Goal: Information Seeking & Learning: Learn about a topic

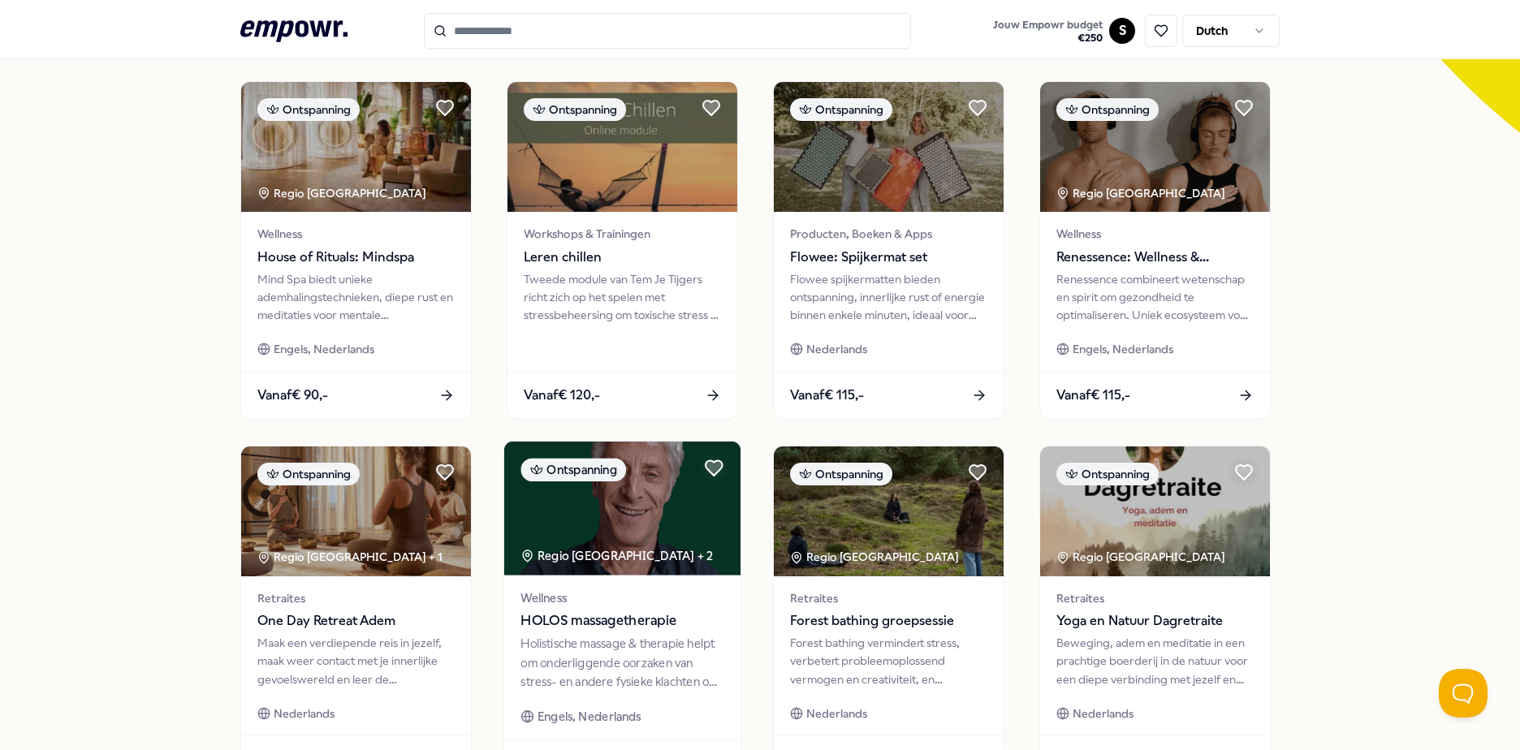
scroll to position [568, 0]
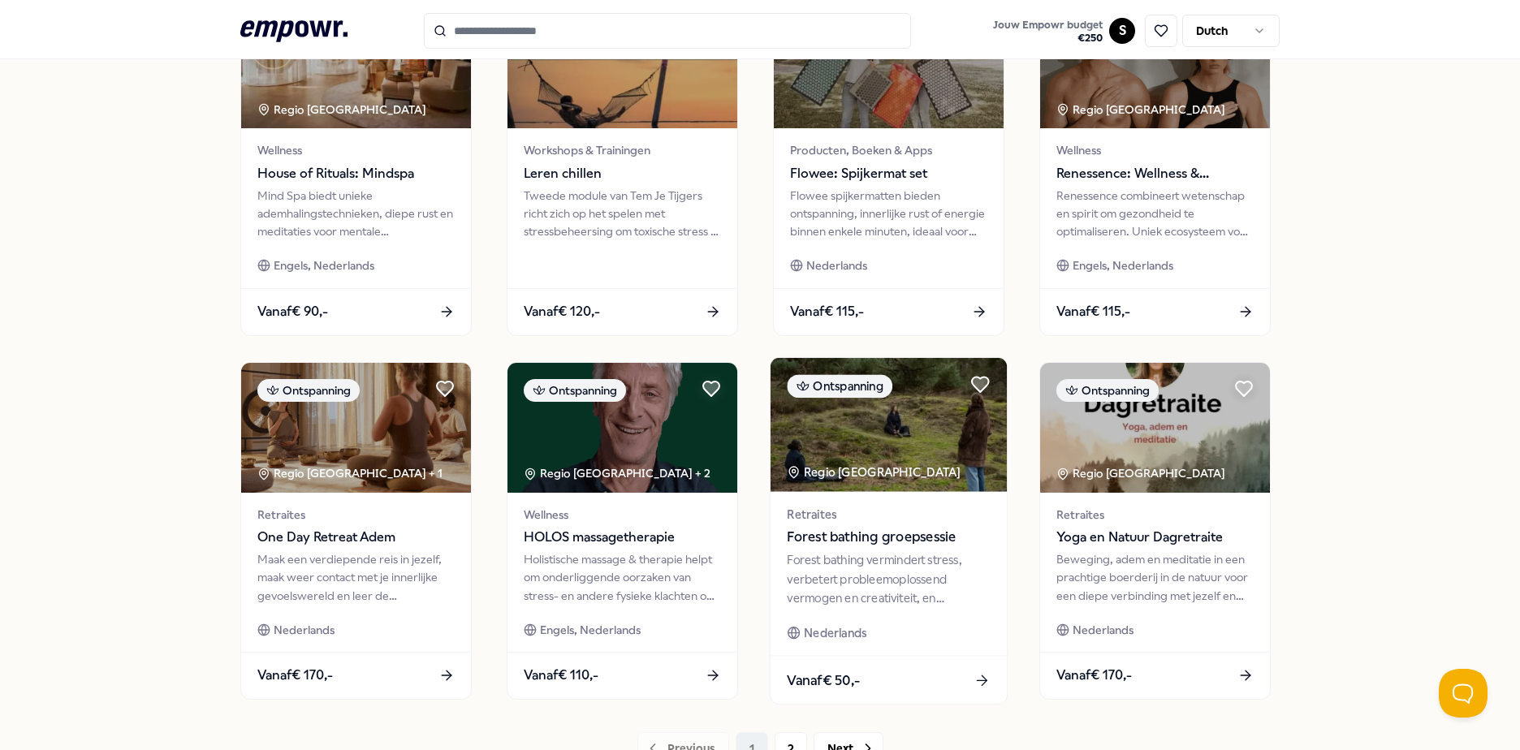
click at [867, 542] on span "Forest bathing groepsessie" at bounding box center [888, 537] width 203 height 21
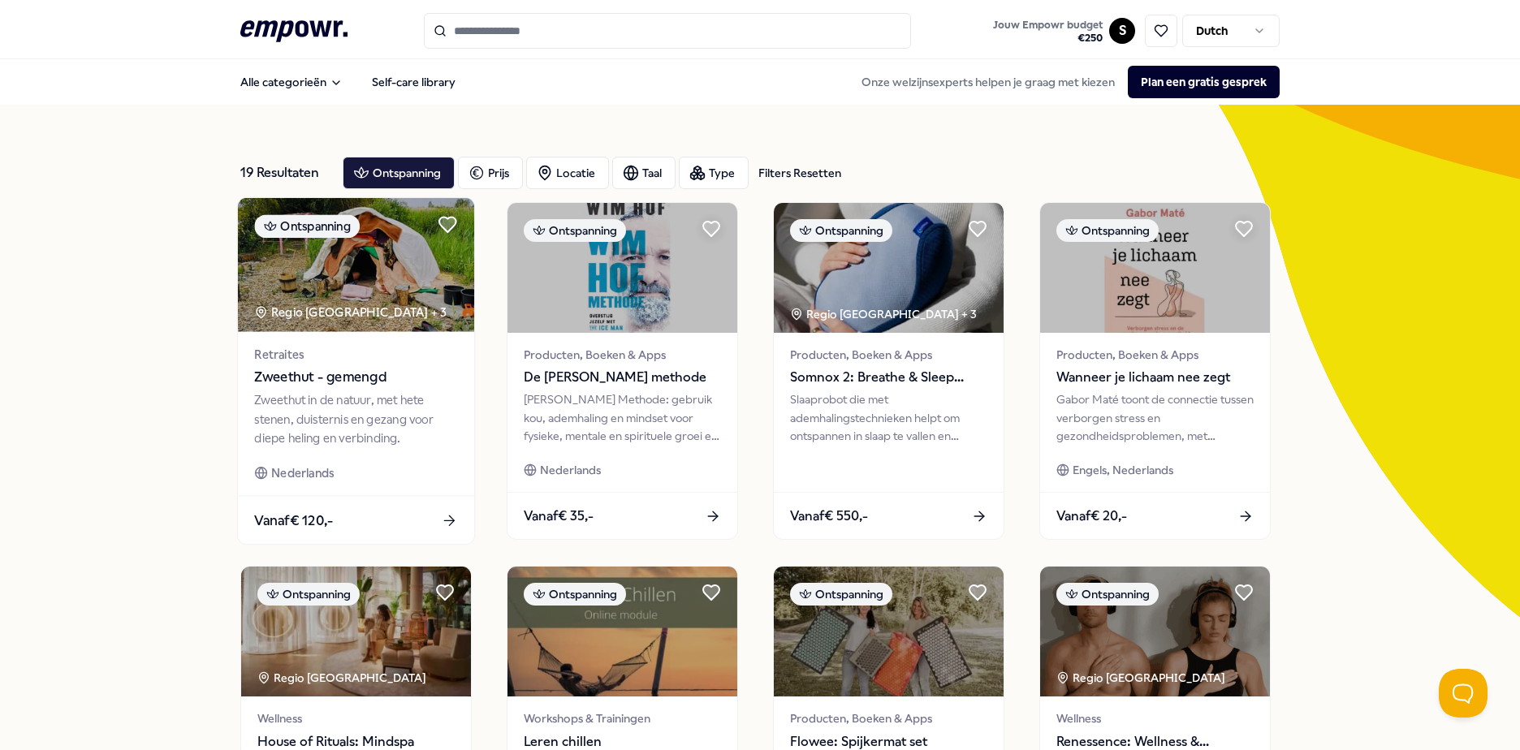
click at [348, 328] on img at bounding box center [356, 265] width 236 height 134
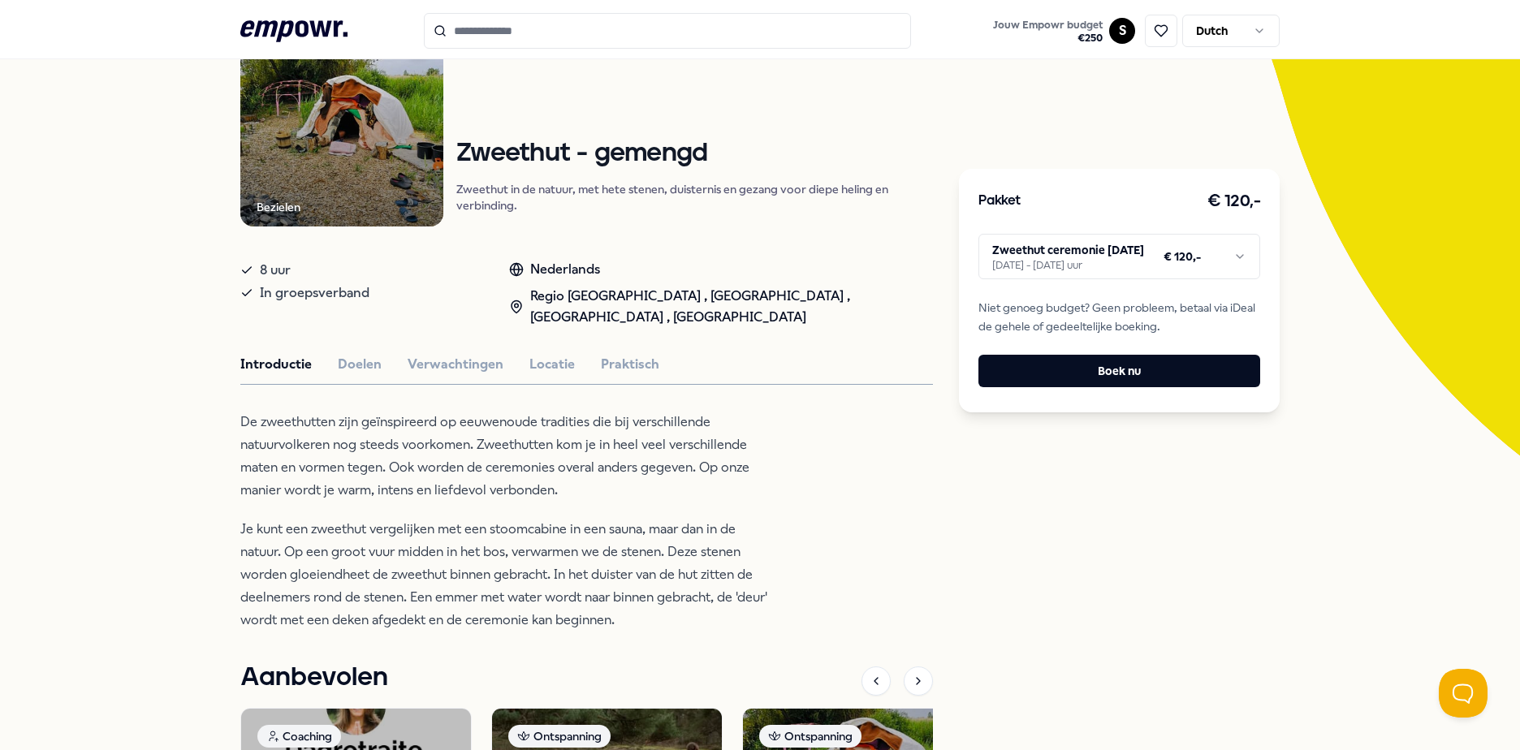
scroll to position [162, 0]
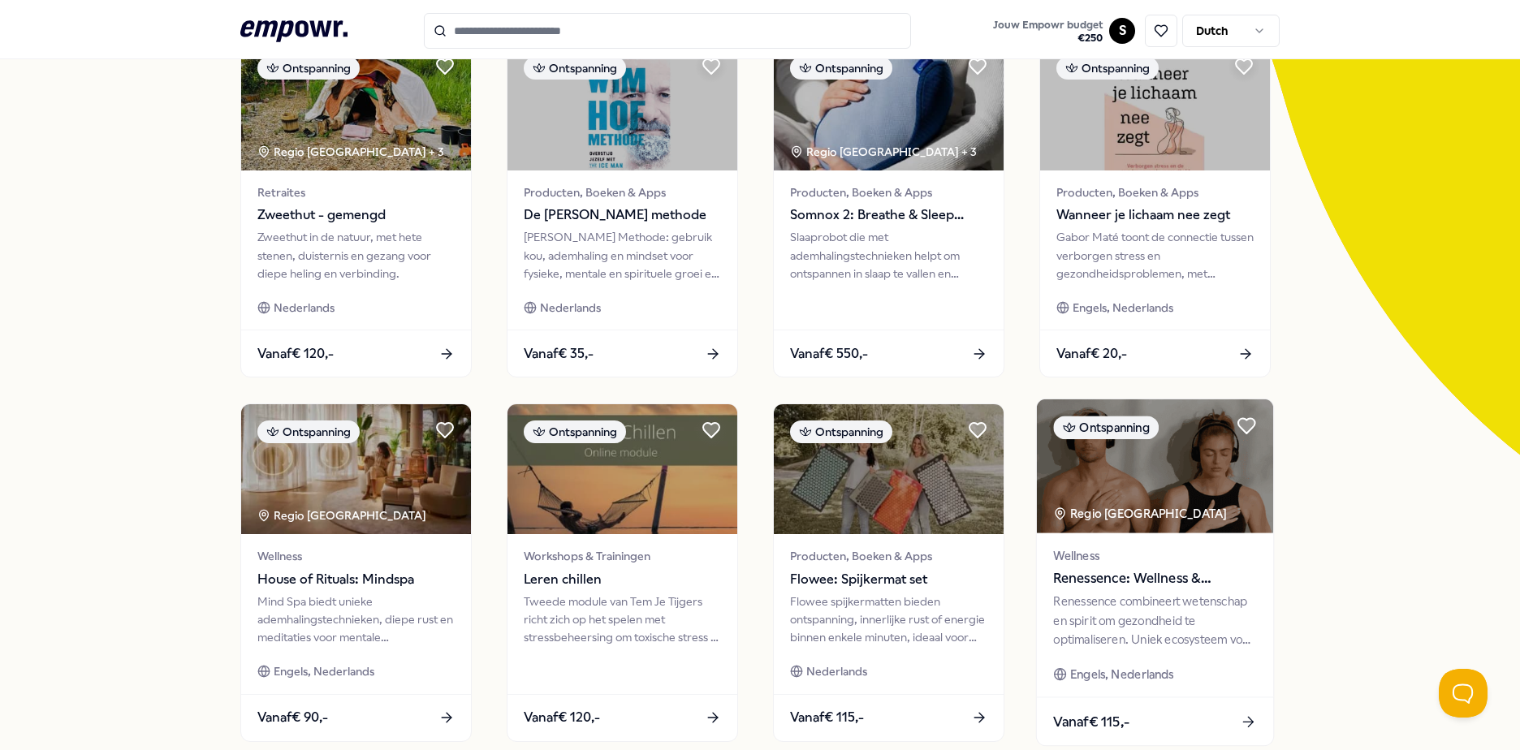
click at [1102, 582] on span "Renessence: Wellness & Mindfulness" at bounding box center [1154, 578] width 203 height 21
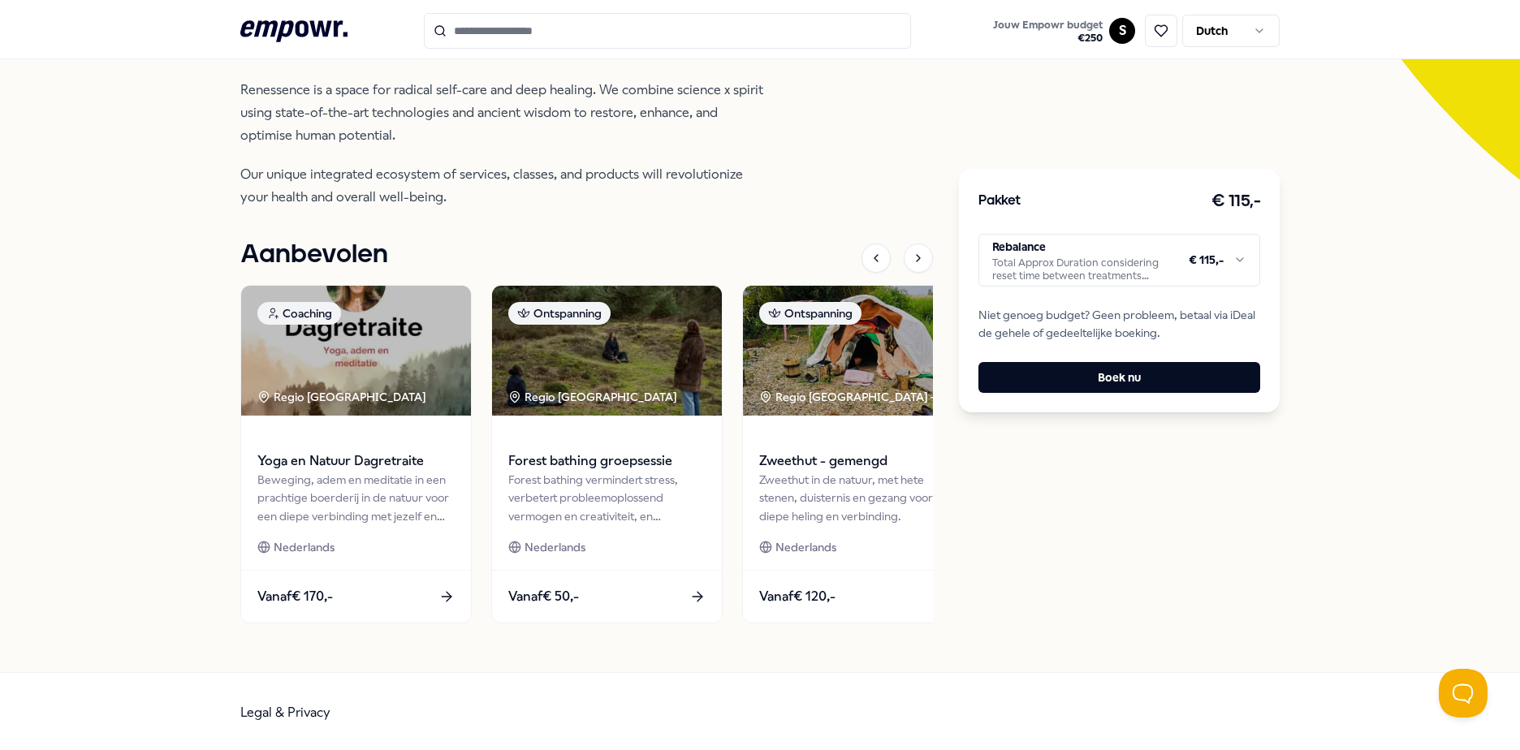
scroll to position [440, 0]
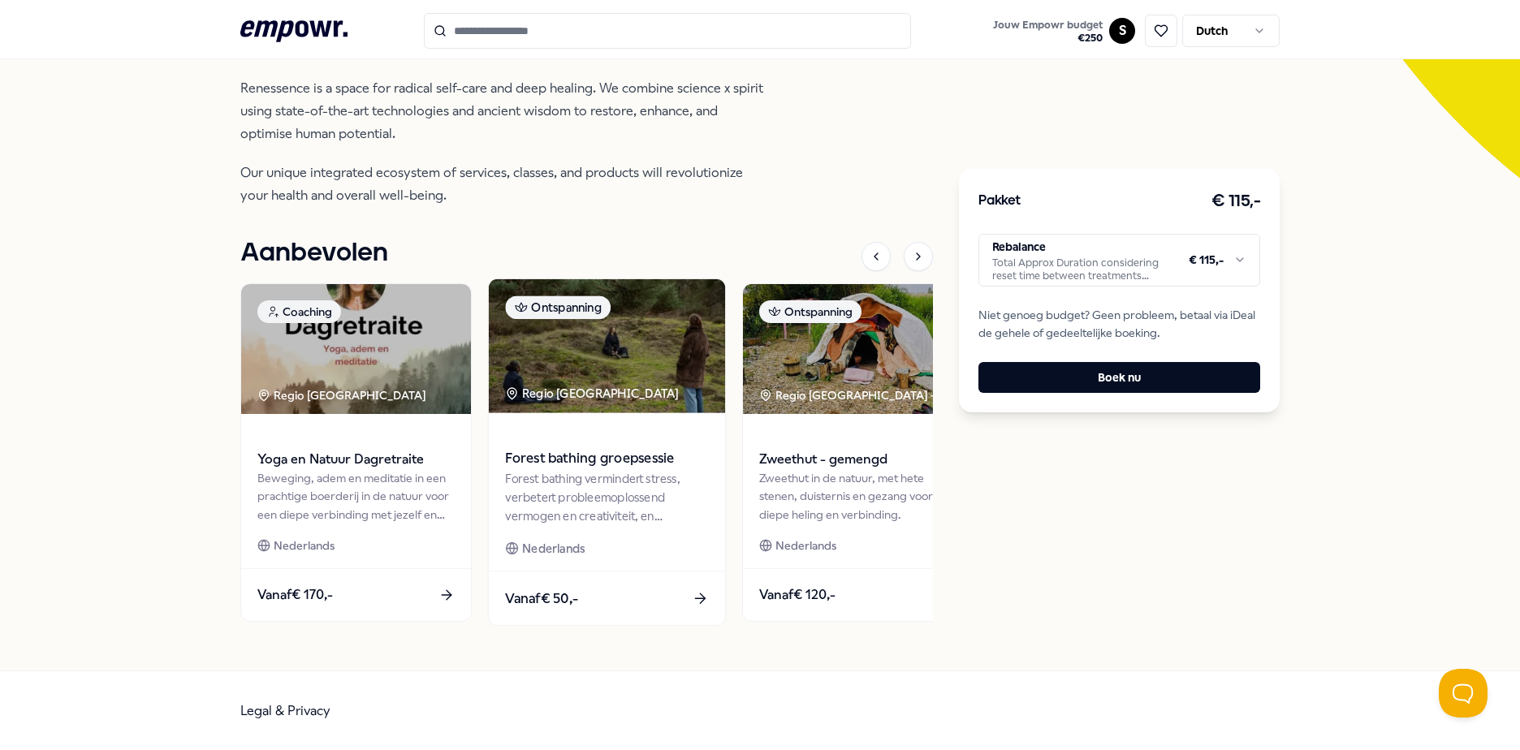
click at [639, 468] on span "Forest bathing groepsessie" at bounding box center [606, 458] width 203 height 21
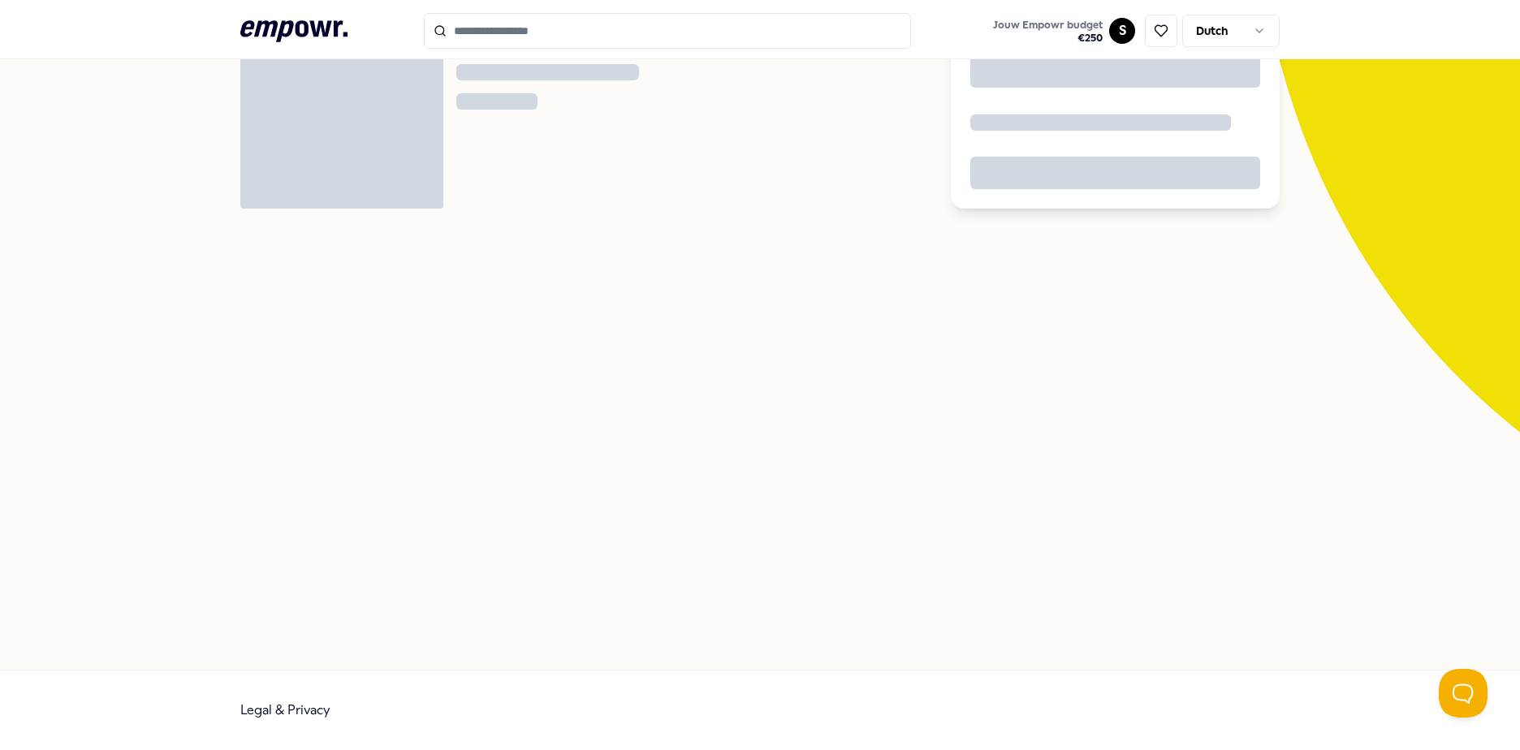
scroll to position [105, 0]
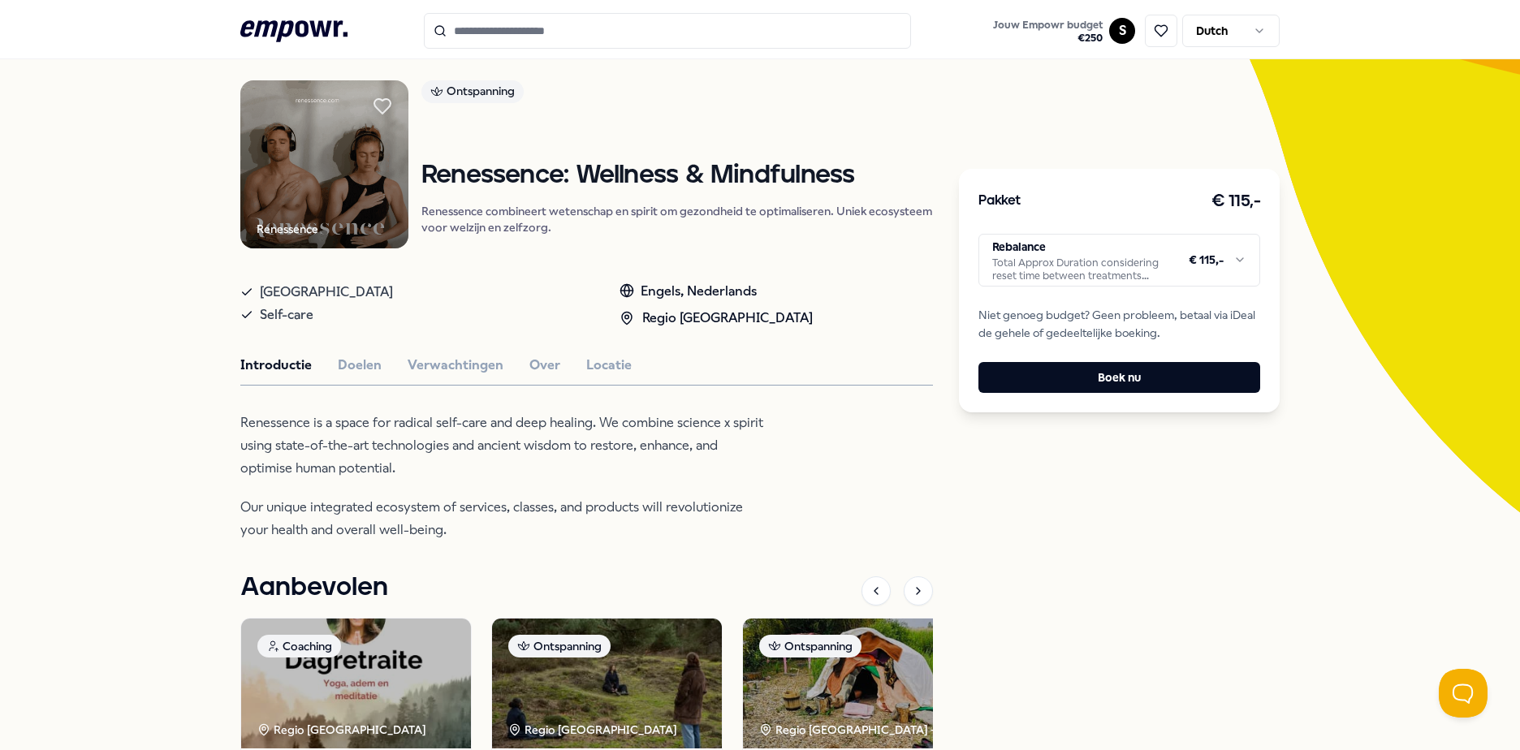
click at [530, 27] on input "Search for products, categories or subcategories" at bounding box center [667, 31] width 487 height 36
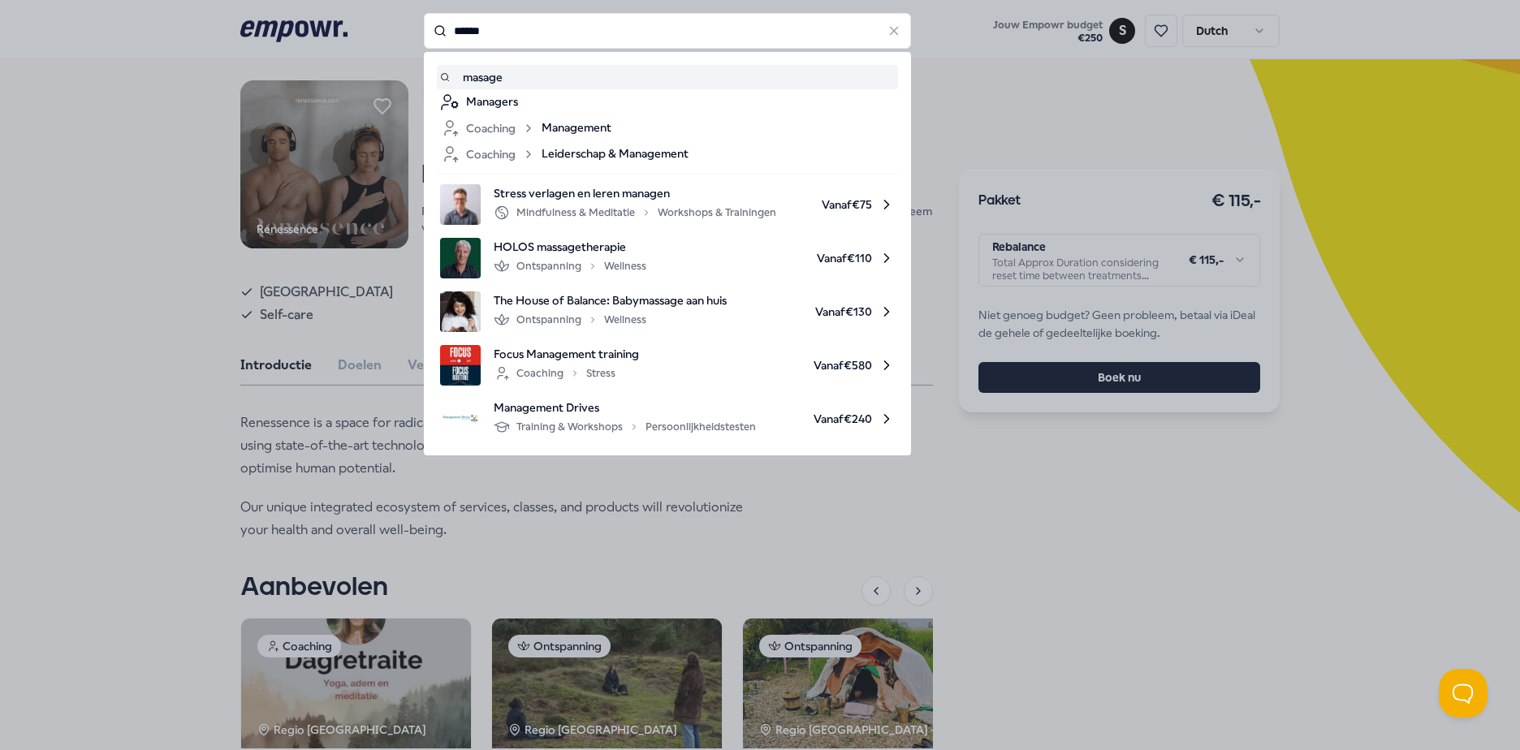
type input "******"
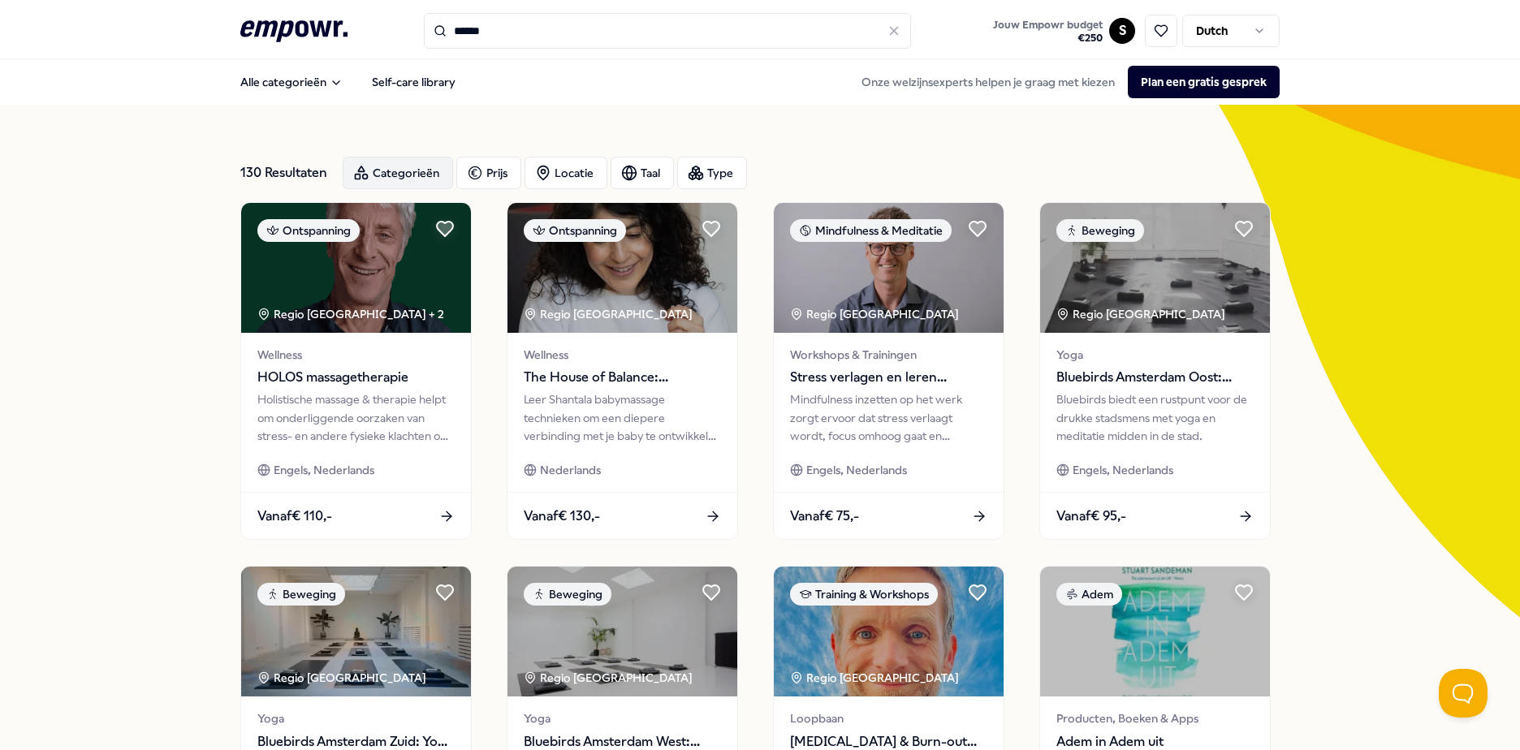
click at [411, 181] on div "Categorieën" at bounding box center [398, 173] width 110 height 32
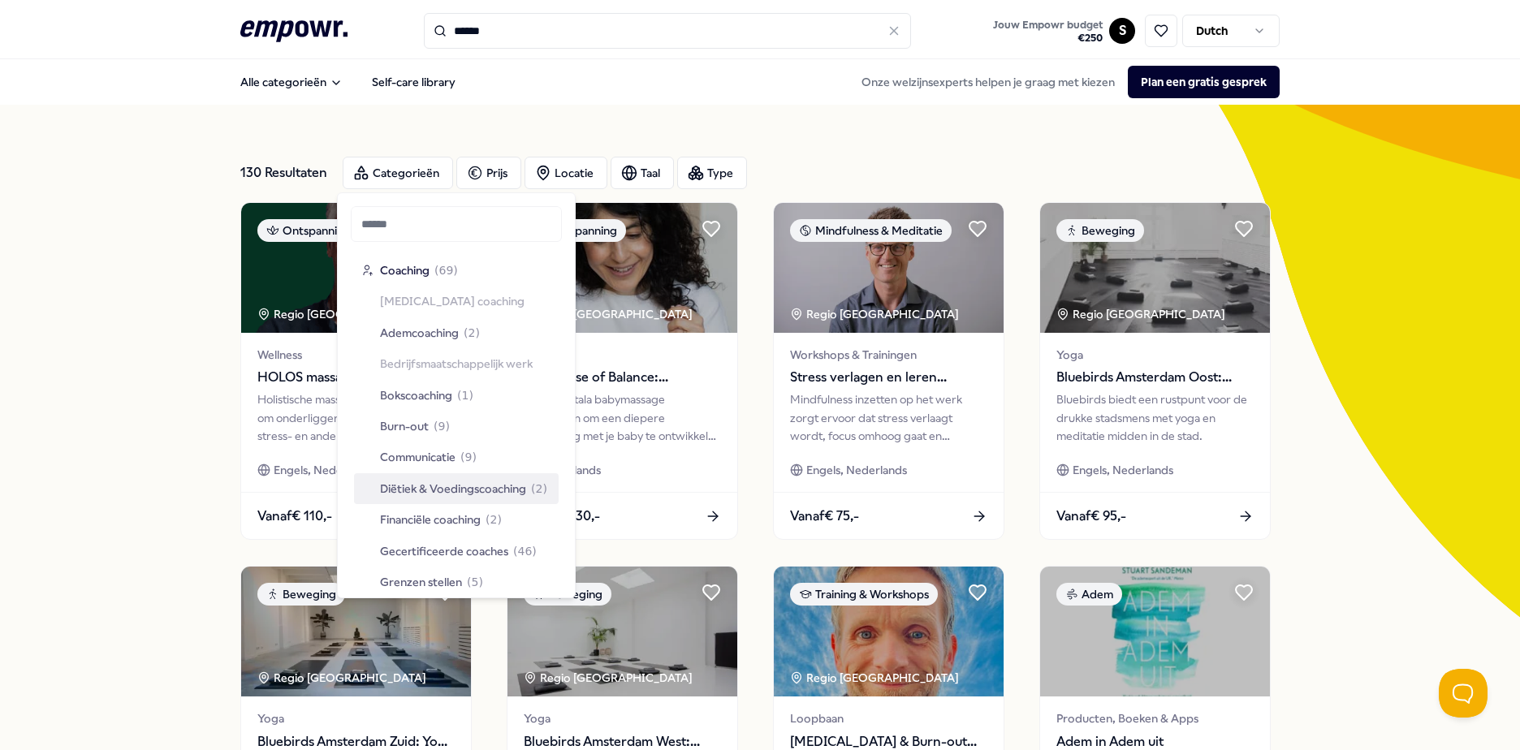
click at [456, 490] on span "Diëtiek & Voedingscoaching" at bounding box center [453, 489] width 146 height 18
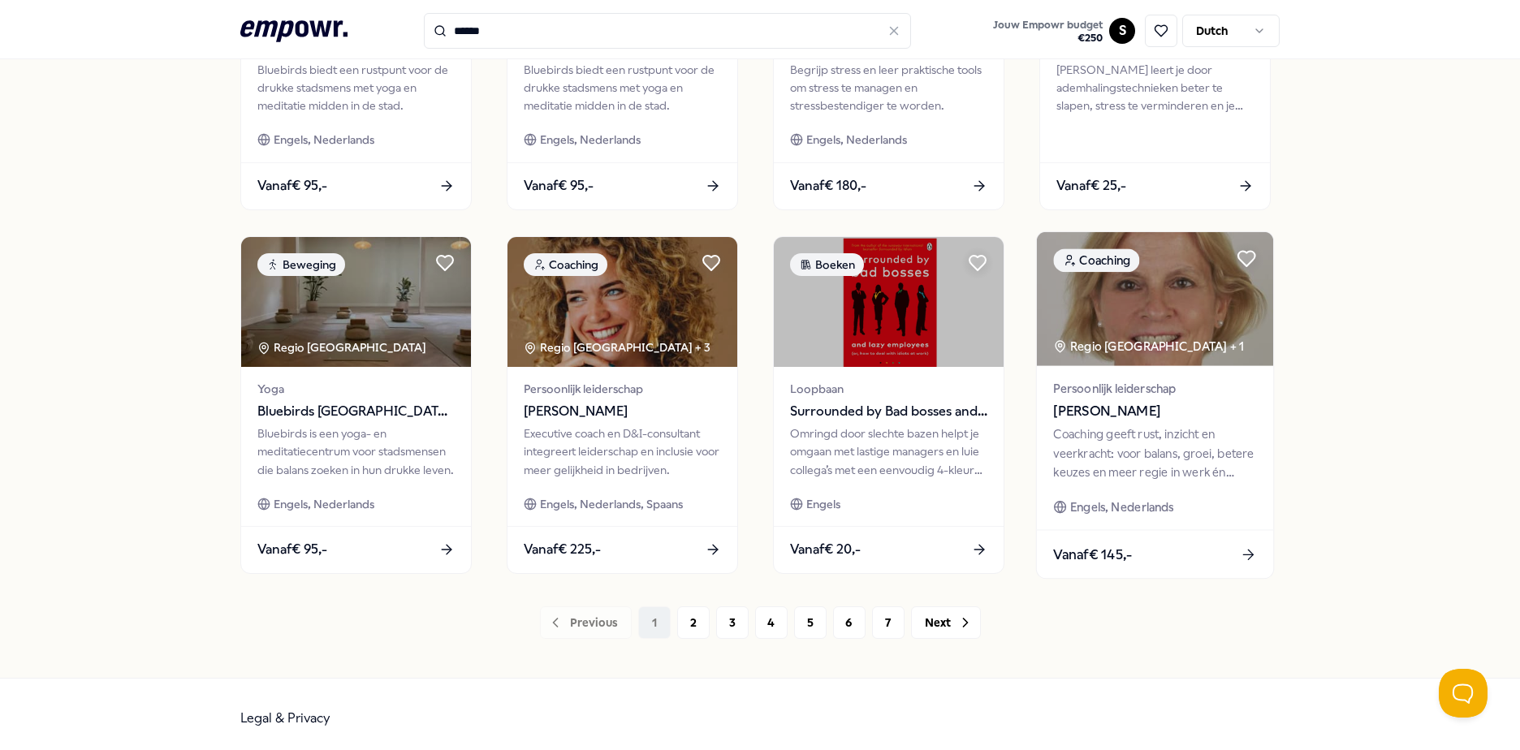
scroll to position [702, 0]
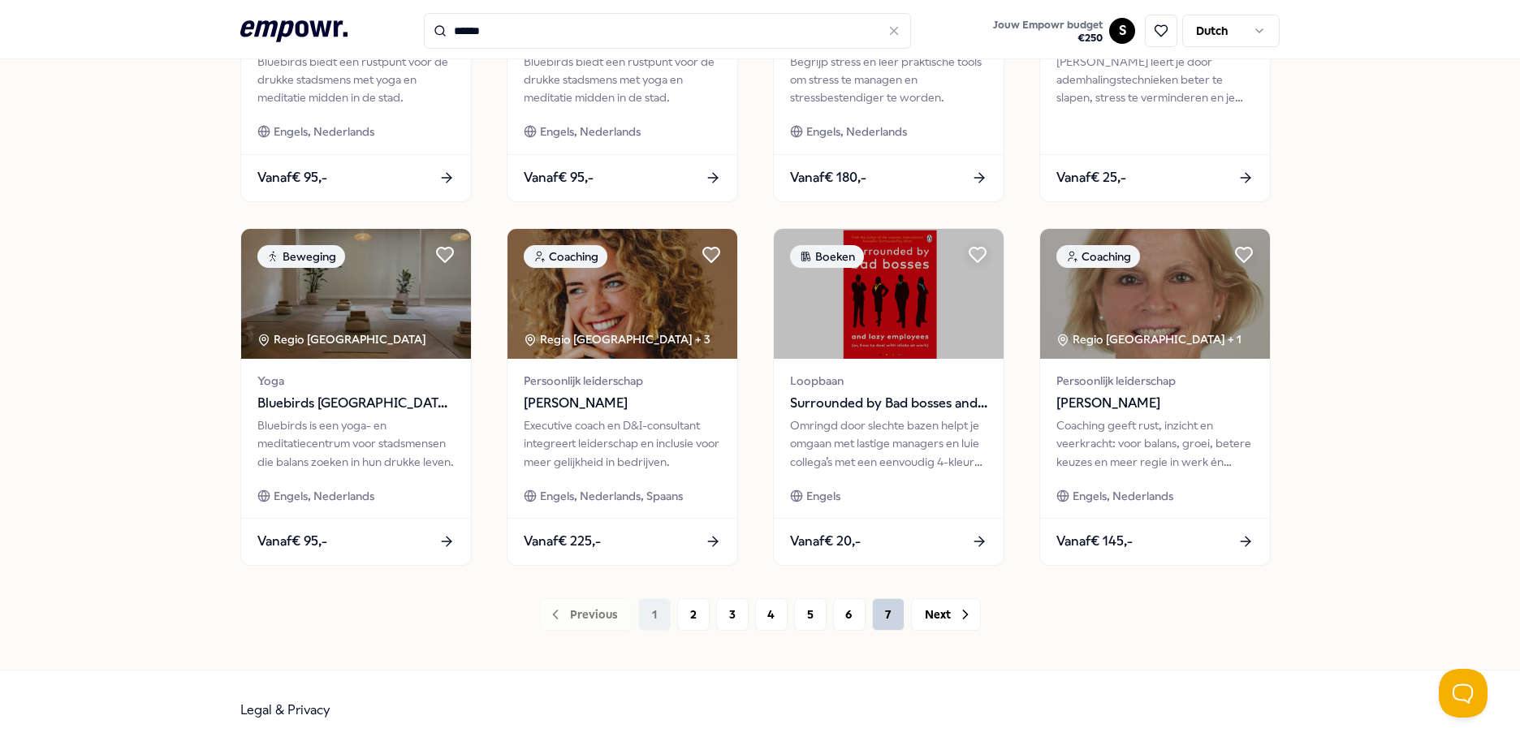
click at [878, 616] on button "7" at bounding box center [888, 614] width 32 height 32
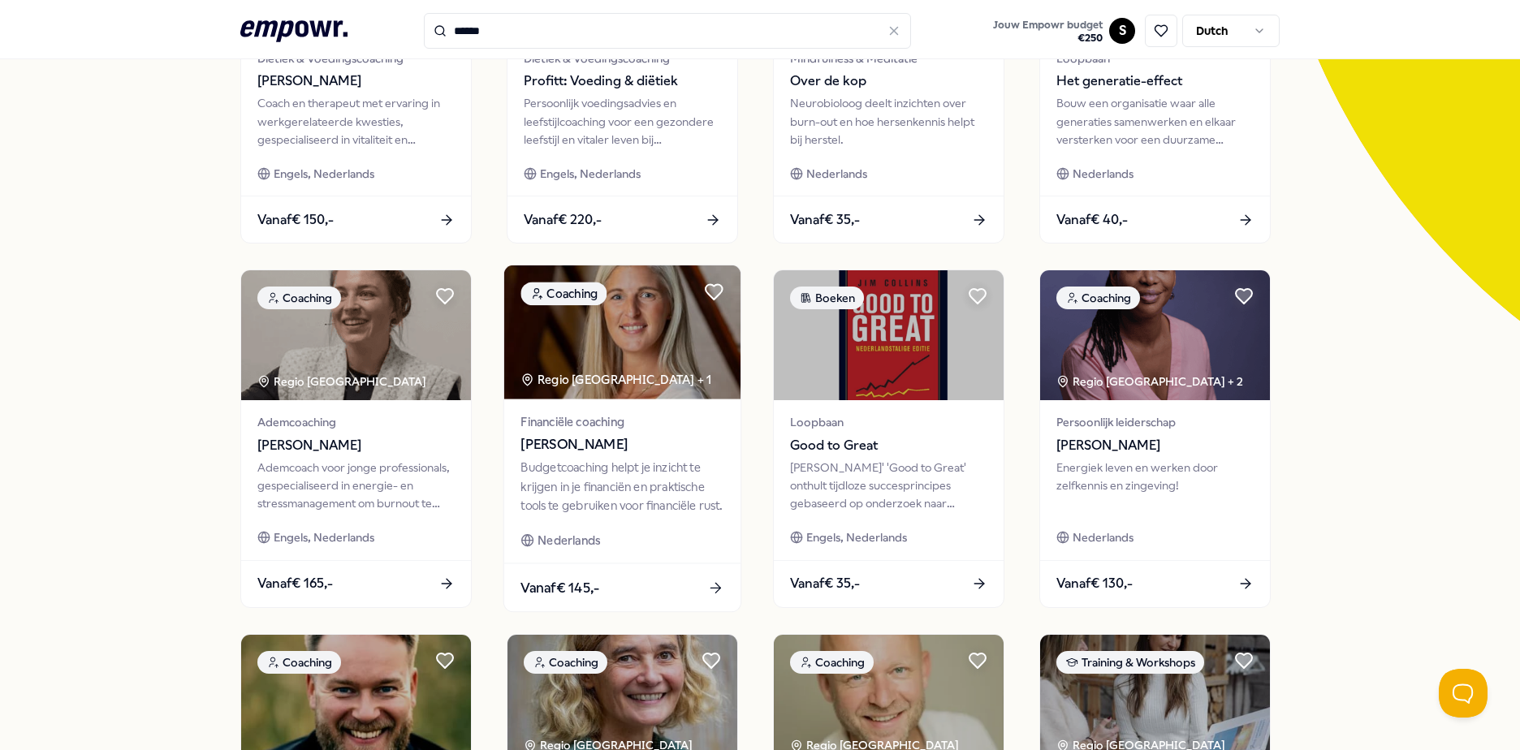
scroll to position [621, 0]
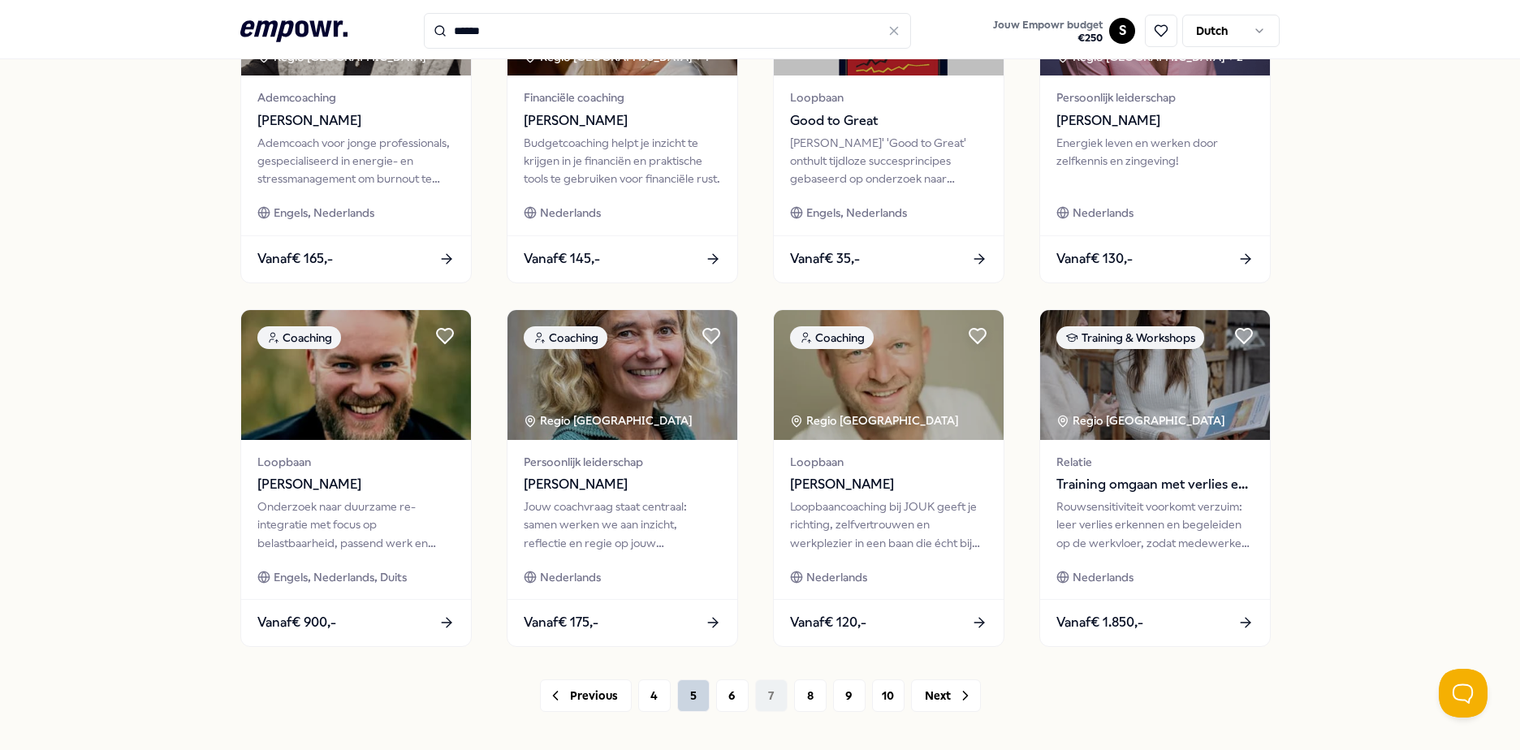
click at [698, 693] on button "5" at bounding box center [693, 696] width 32 height 32
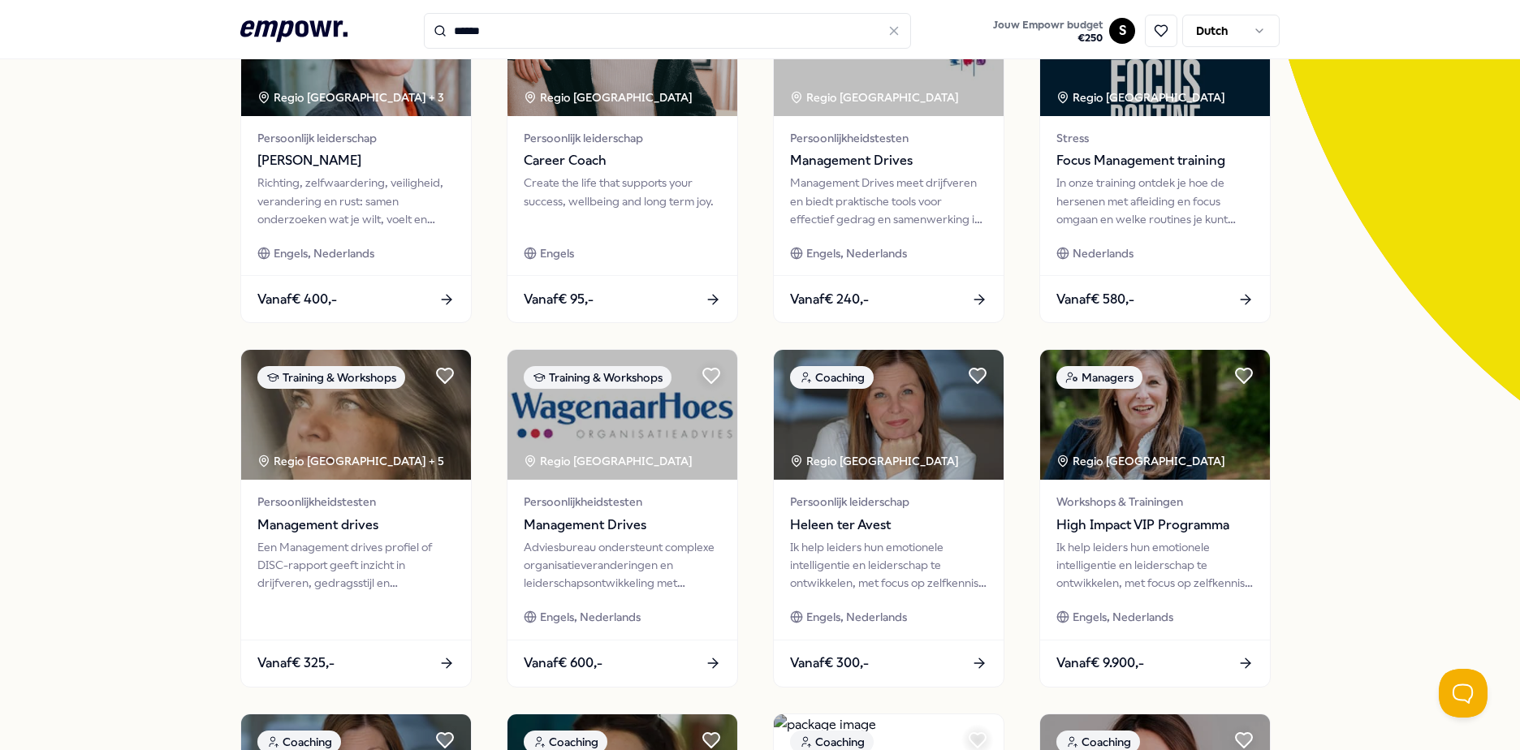
scroll to position [215, 0]
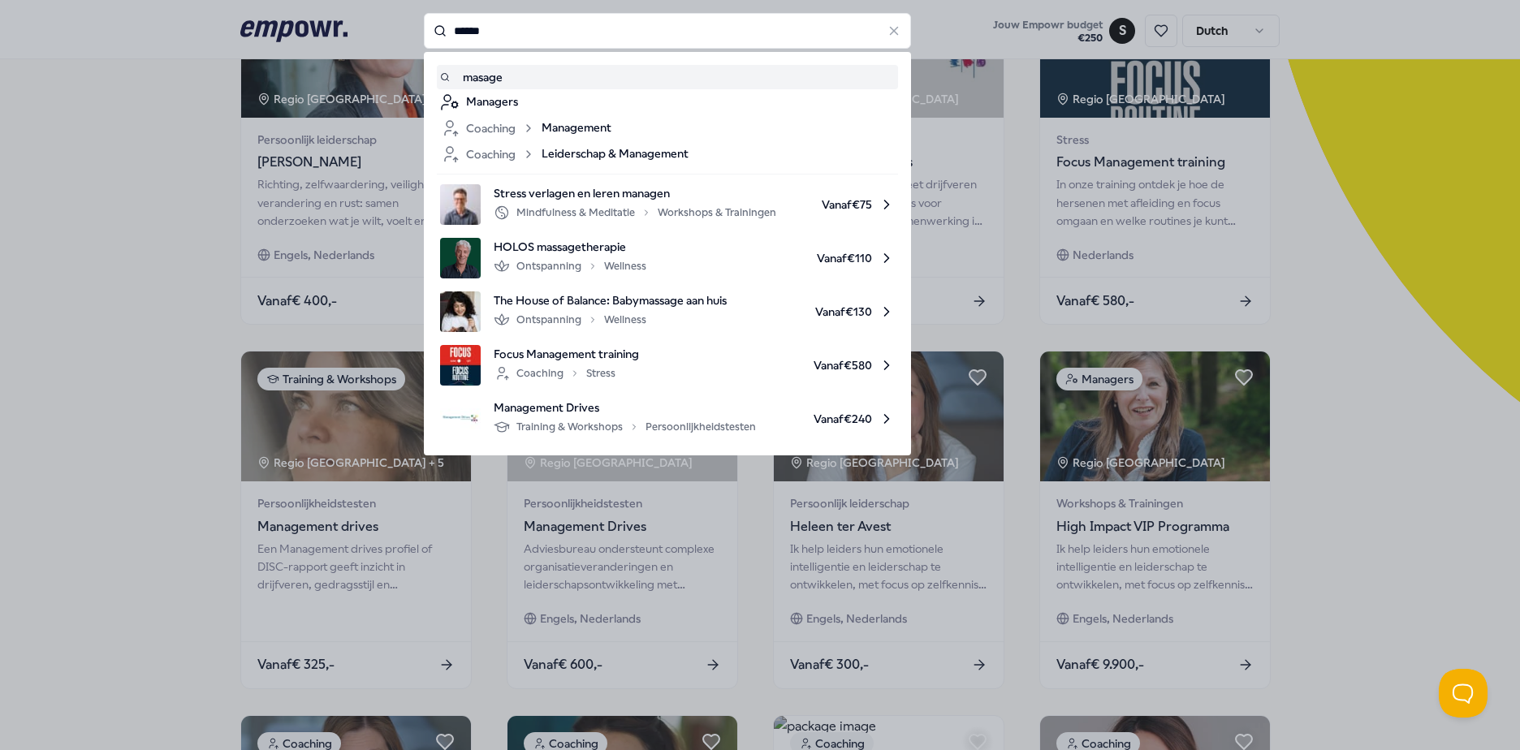
click at [507, 28] on input "******" at bounding box center [667, 31] width 487 height 36
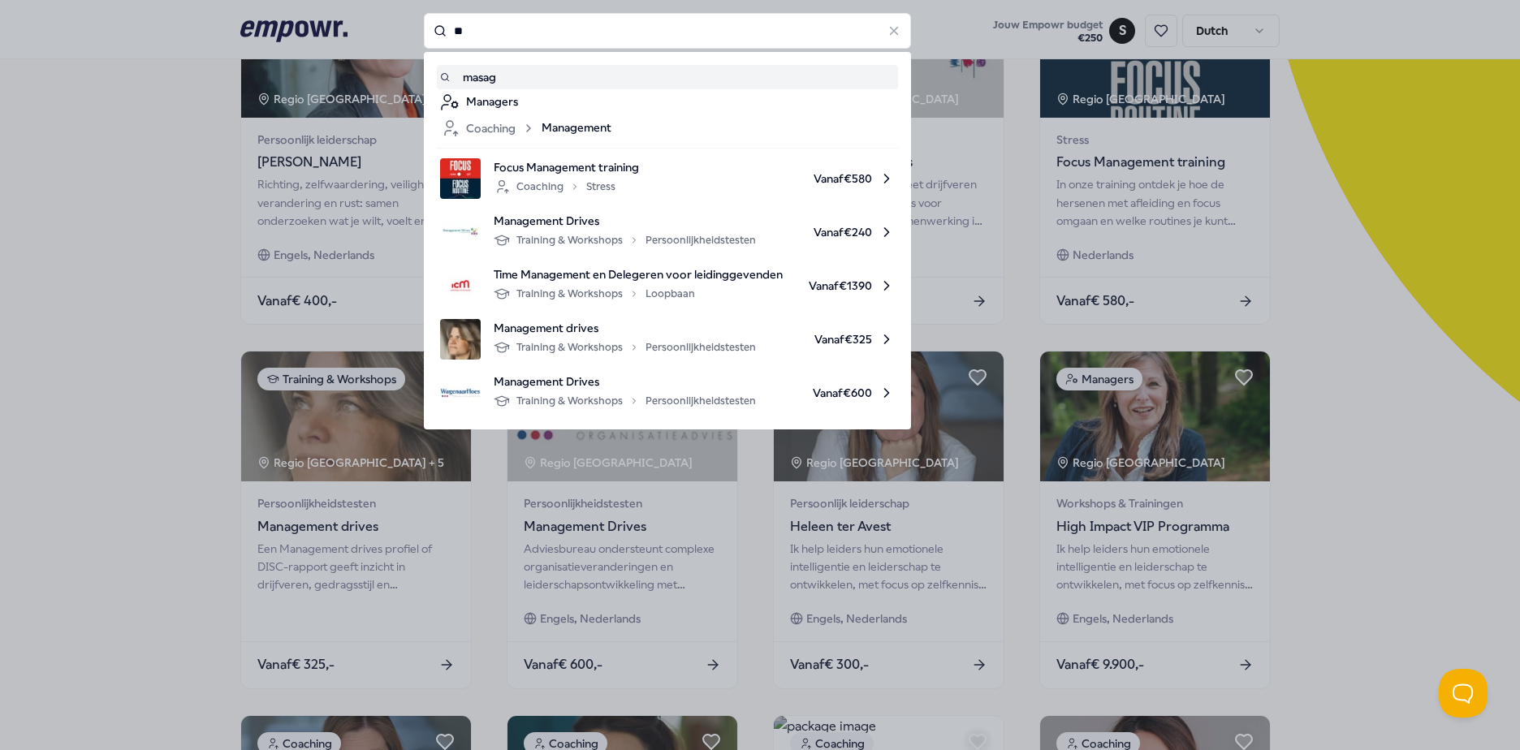
type input "*"
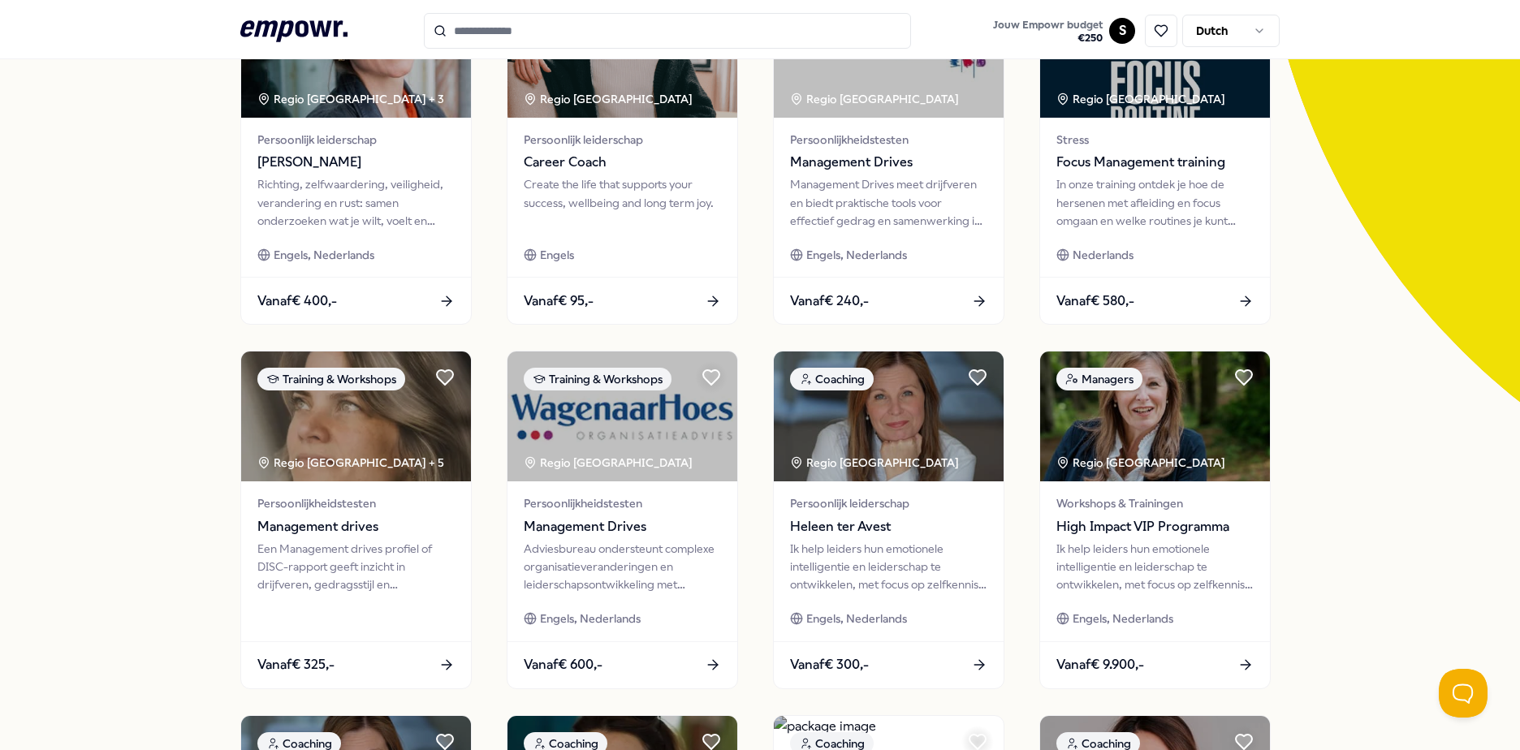
click at [602, 32] on input "Search for products, categories or subcategories" at bounding box center [667, 31] width 487 height 36
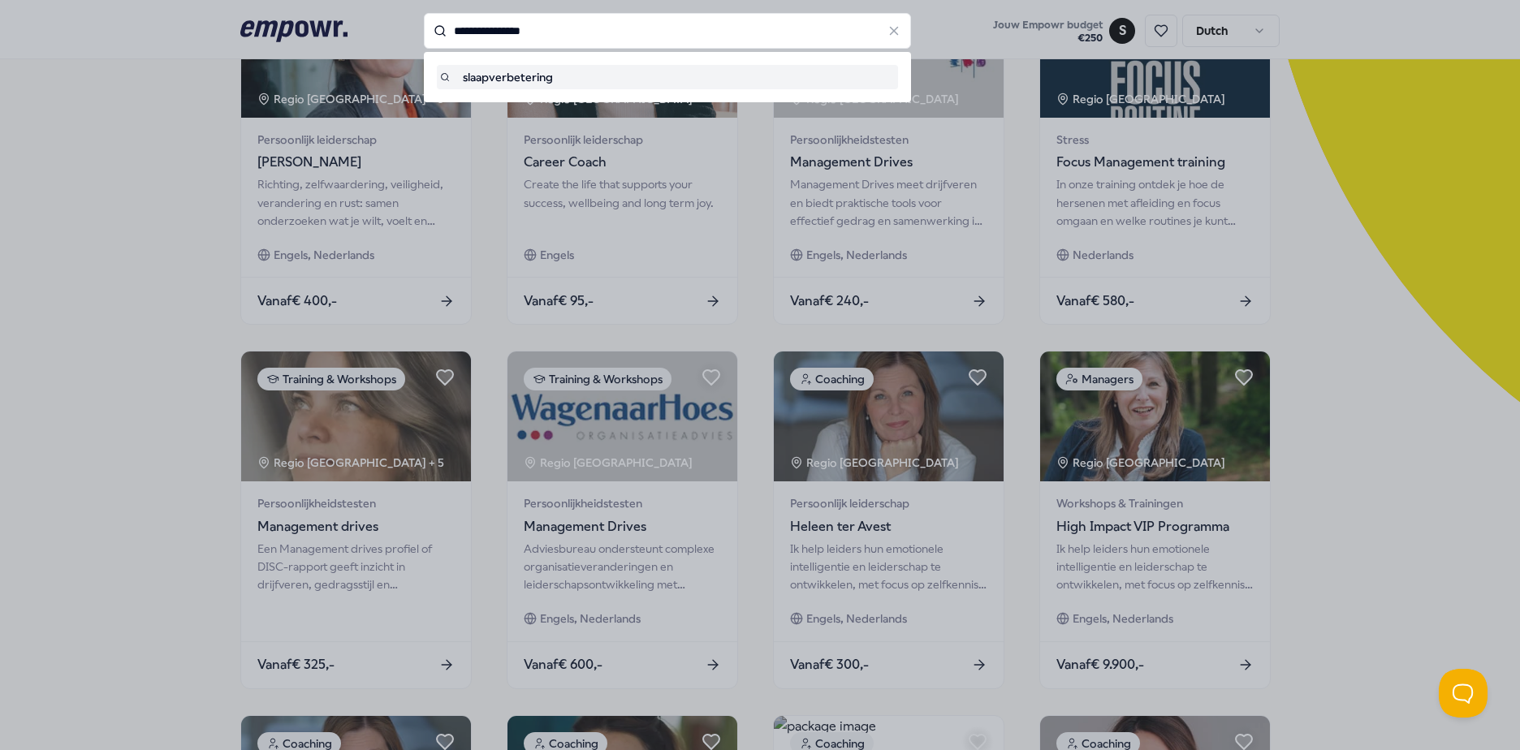
type input "**********"
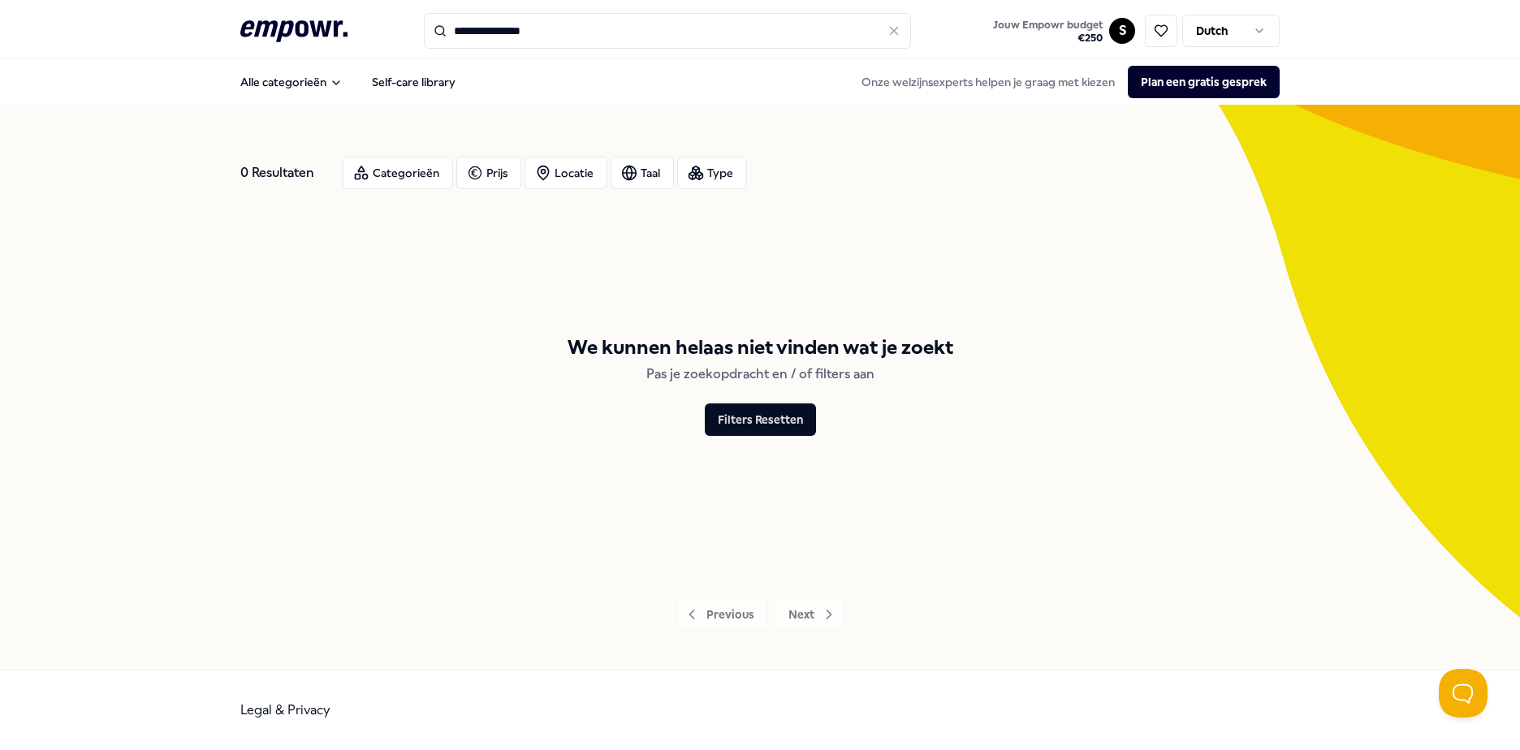
type input "******"
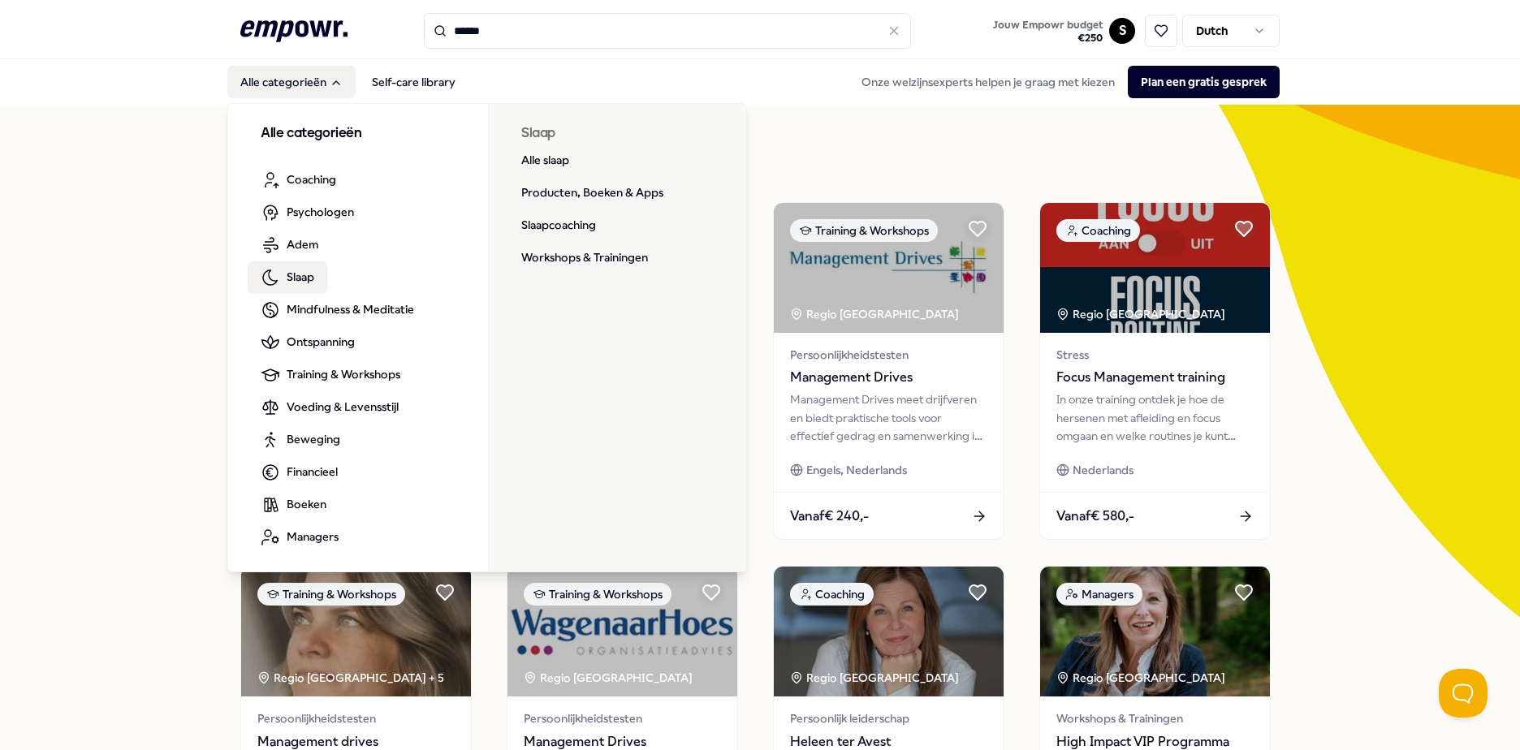
click at [291, 270] on span "Slaap" at bounding box center [301, 277] width 28 height 18
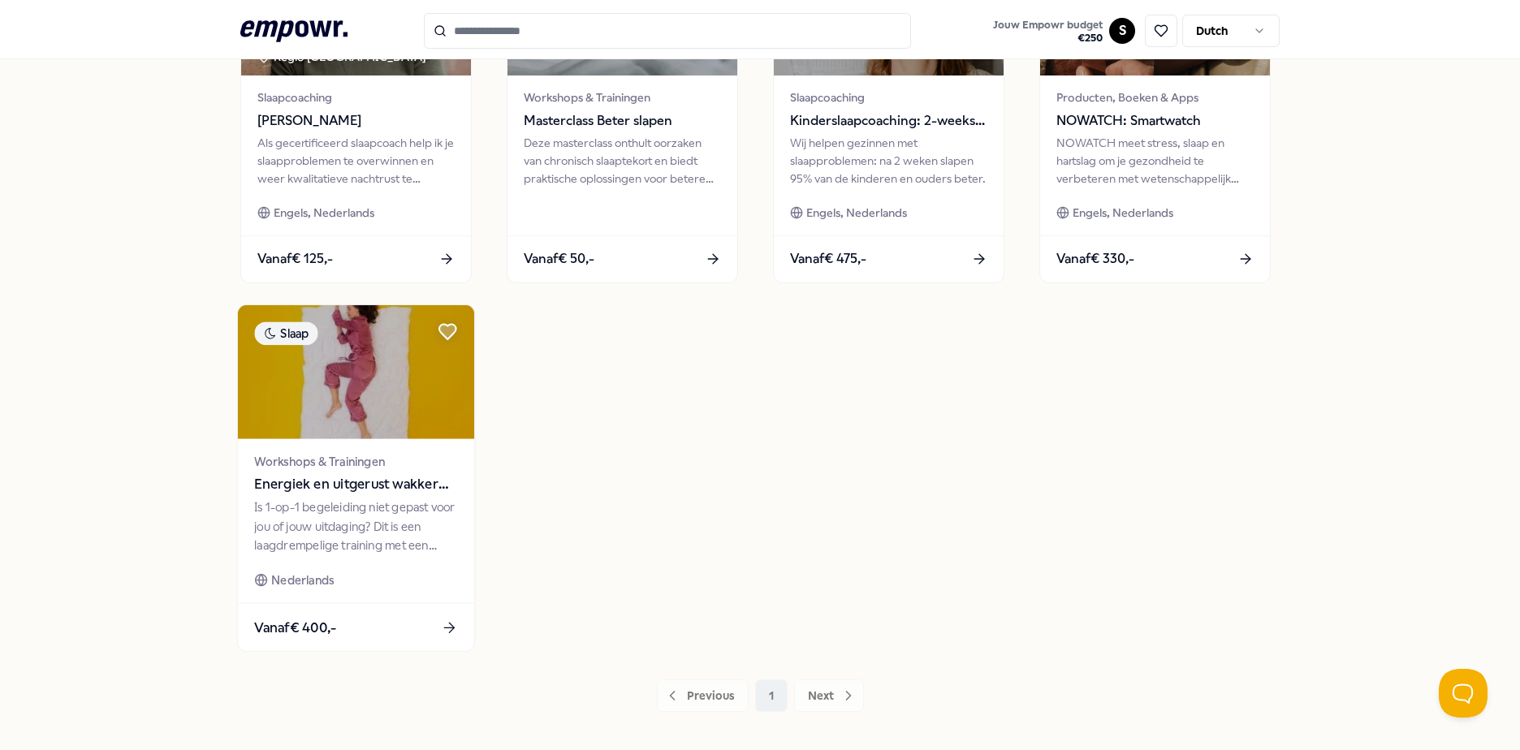
scroll to position [702, 0]
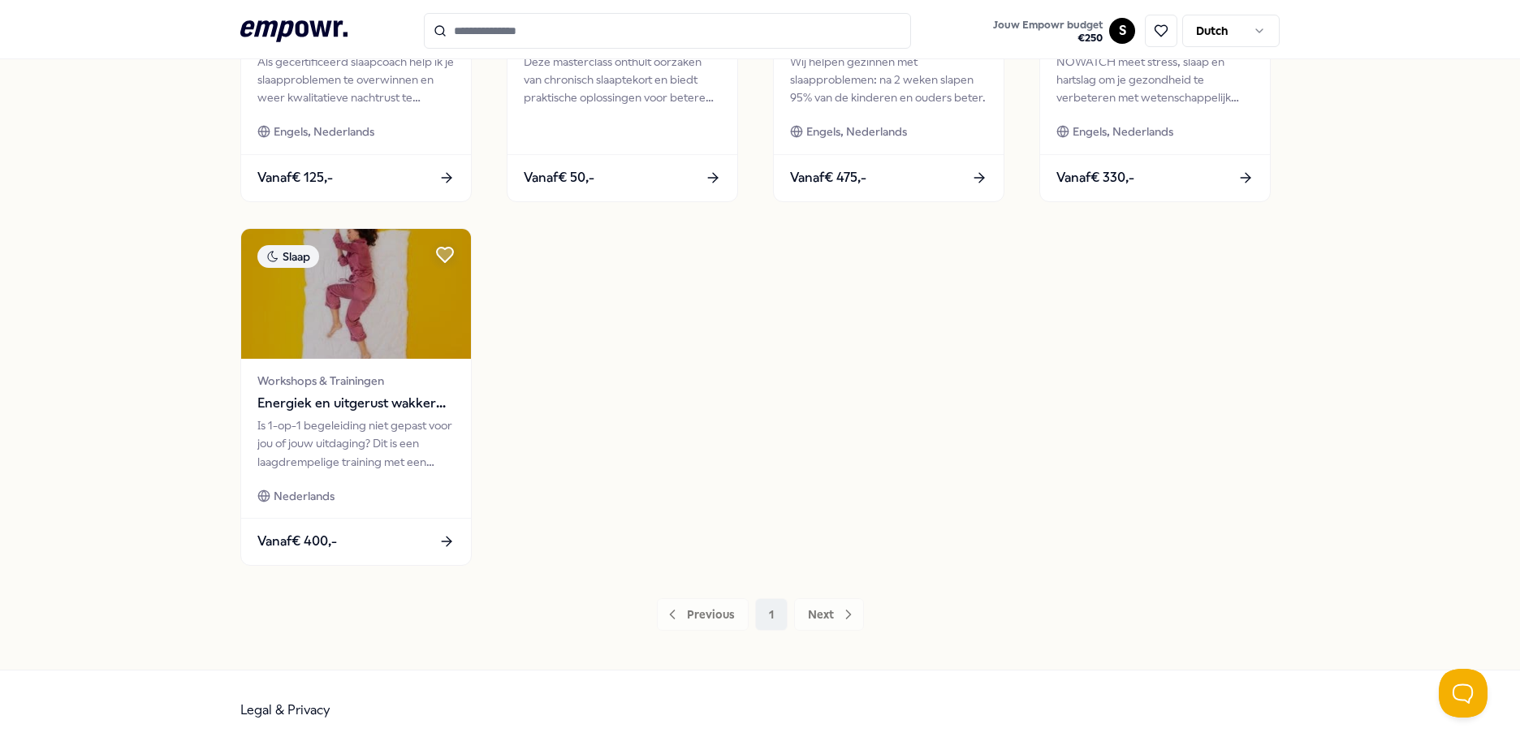
type input "******"
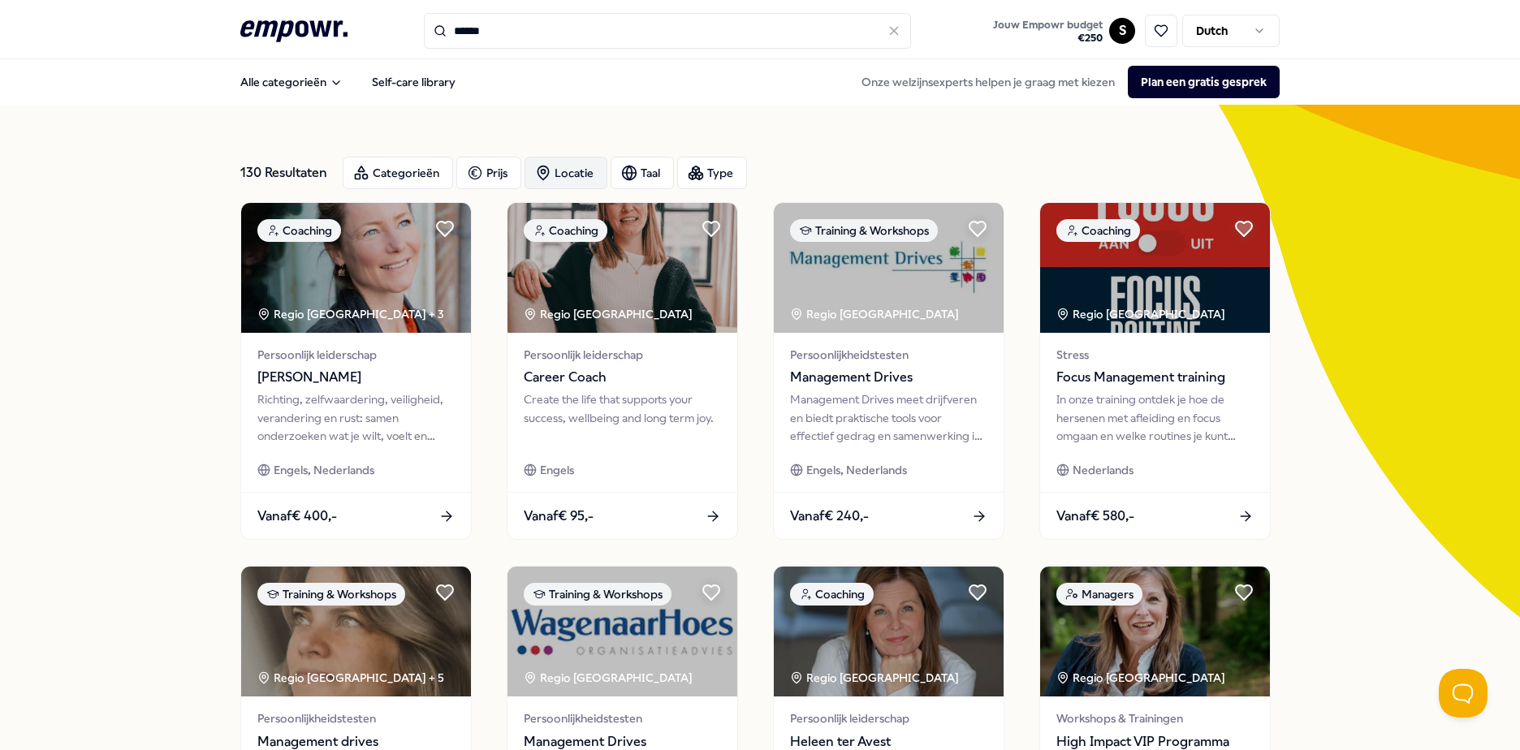
click at [559, 171] on div "Locatie" at bounding box center [566, 173] width 83 height 32
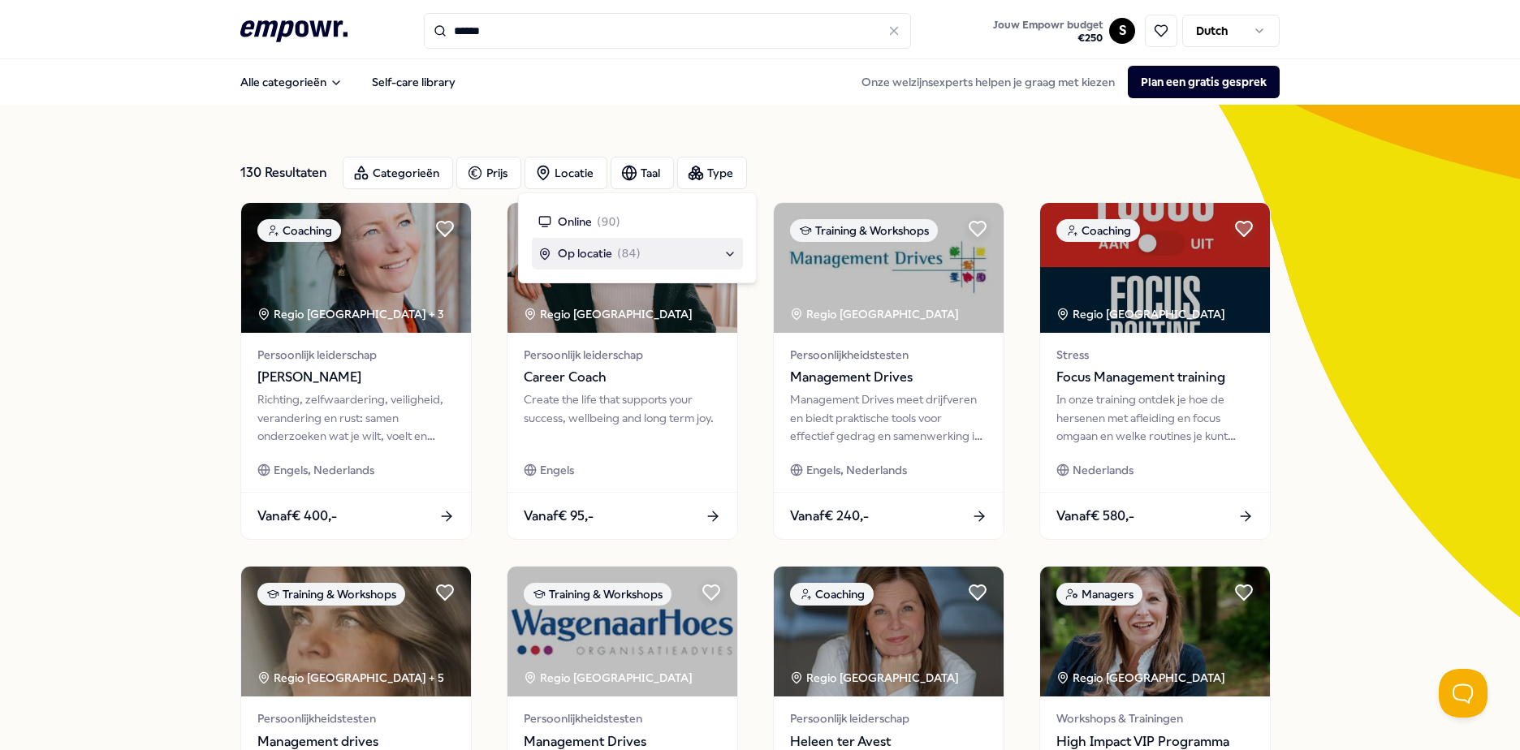
click at [578, 261] on span "Op locatie" at bounding box center [585, 253] width 54 height 18
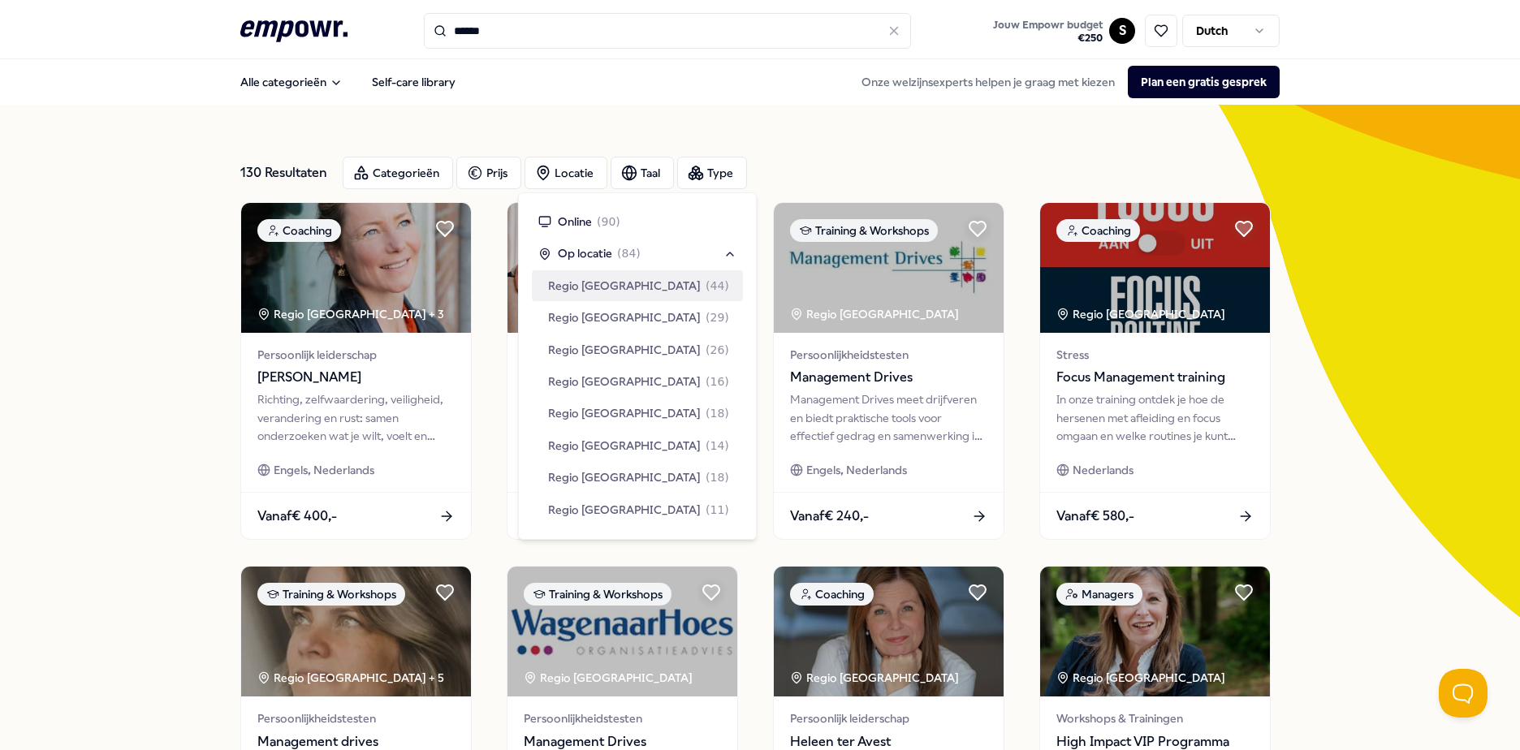
click at [620, 280] on span "Regio [GEOGRAPHIC_DATA]" at bounding box center [624, 286] width 153 height 18
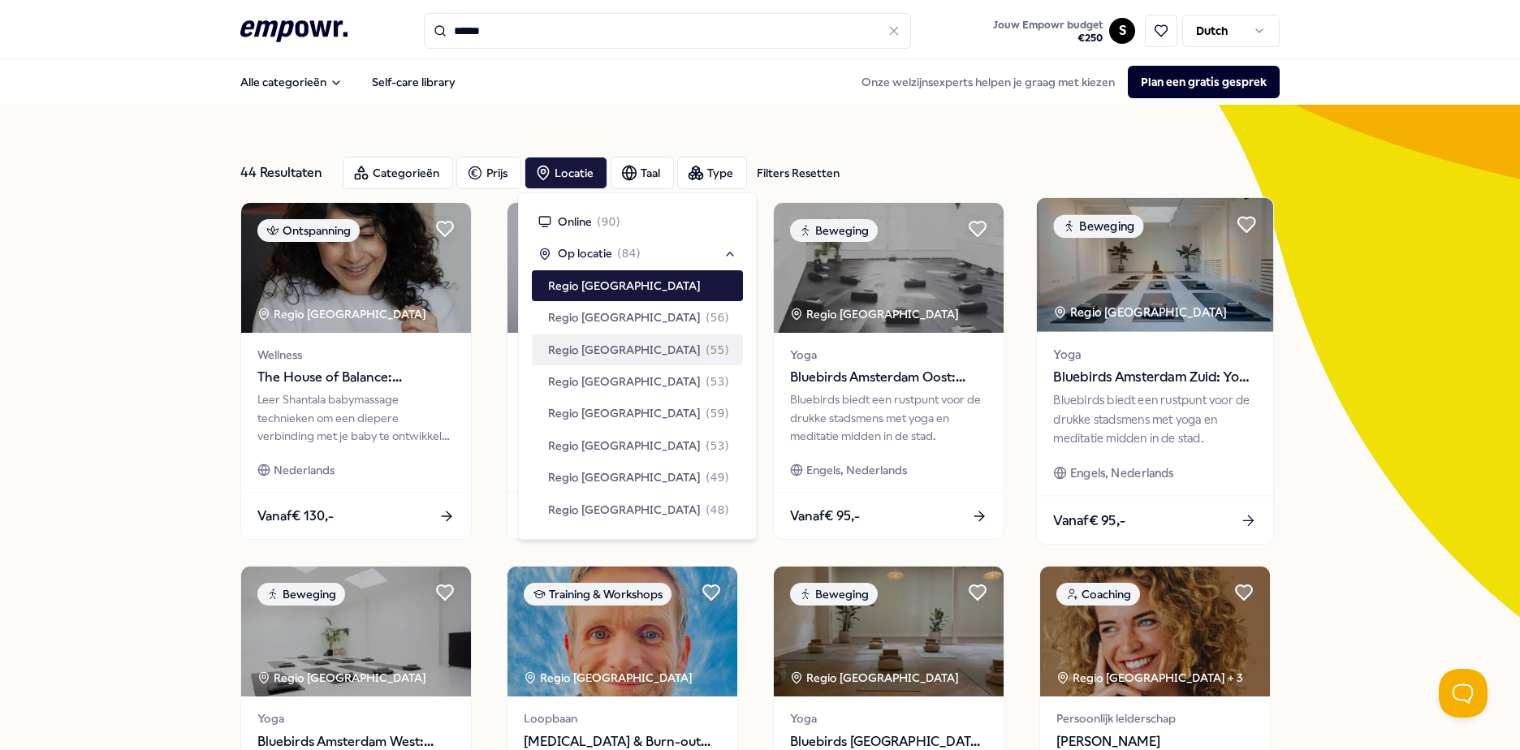
click at [1258, 482] on div "Yoga Bluebirds Amsterdam Zuid: Yoga & Welzijn Bluebirds biedt een rustpunt voor…" at bounding box center [1155, 414] width 236 height 164
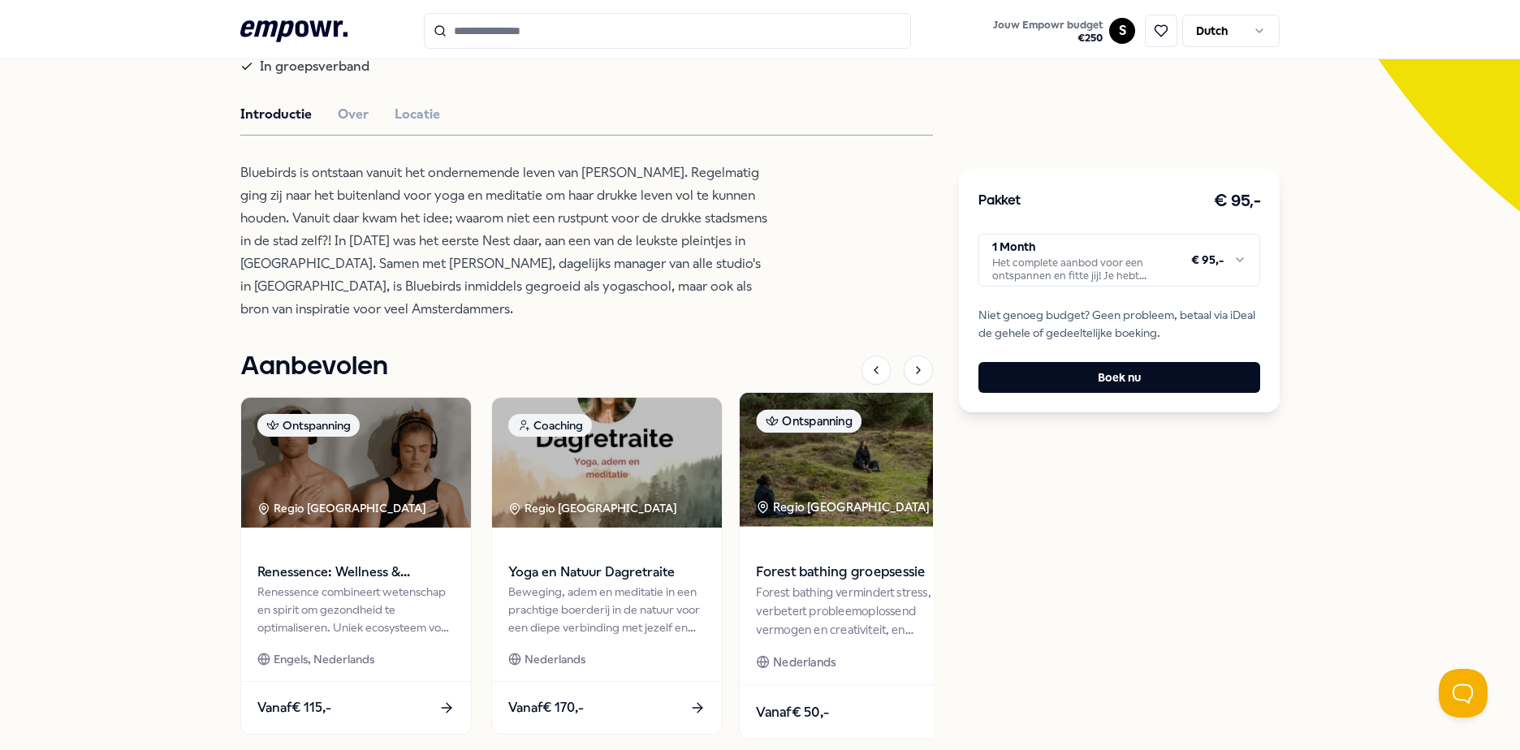
scroll to position [487, 0]
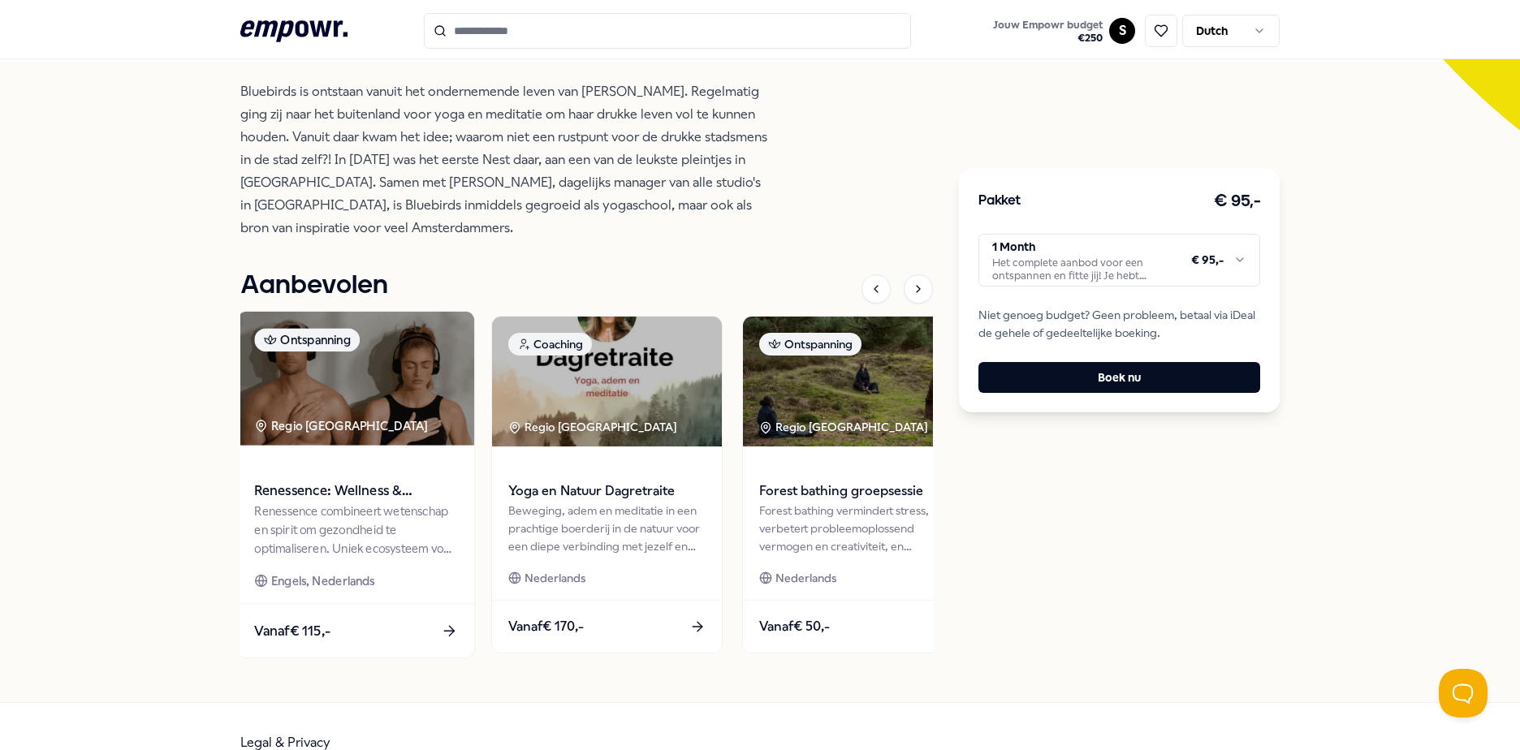
click at [330, 513] on div "Renessence combineert wetenschap en spirit om gezondheid te optimaliseren. Unie…" at bounding box center [355, 530] width 203 height 56
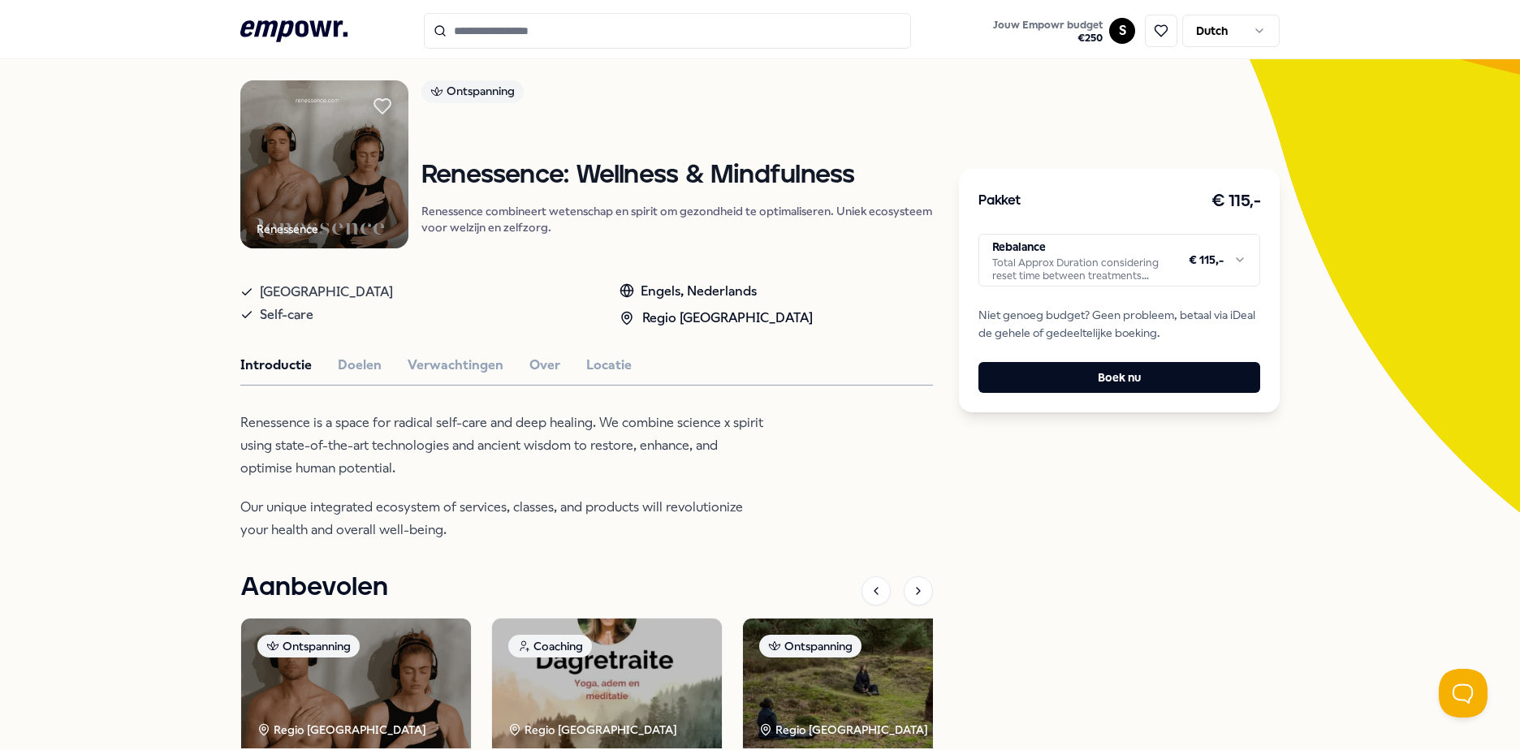
click at [1228, 260] on html ".empowr-logo_svg__cls-1{fill:#03032f} Jouw Empowr budget € 250 S Dutch Alle cat…" at bounding box center [760, 375] width 1520 height 750
click at [348, 367] on html ".empowr-logo_svg__cls-1{fill:#03032f} Jouw Empowr budget € 250 S Dutch Alle cat…" at bounding box center [760, 375] width 1520 height 750
click at [348, 367] on button "Doelen" at bounding box center [360, 365] width 44 height 21
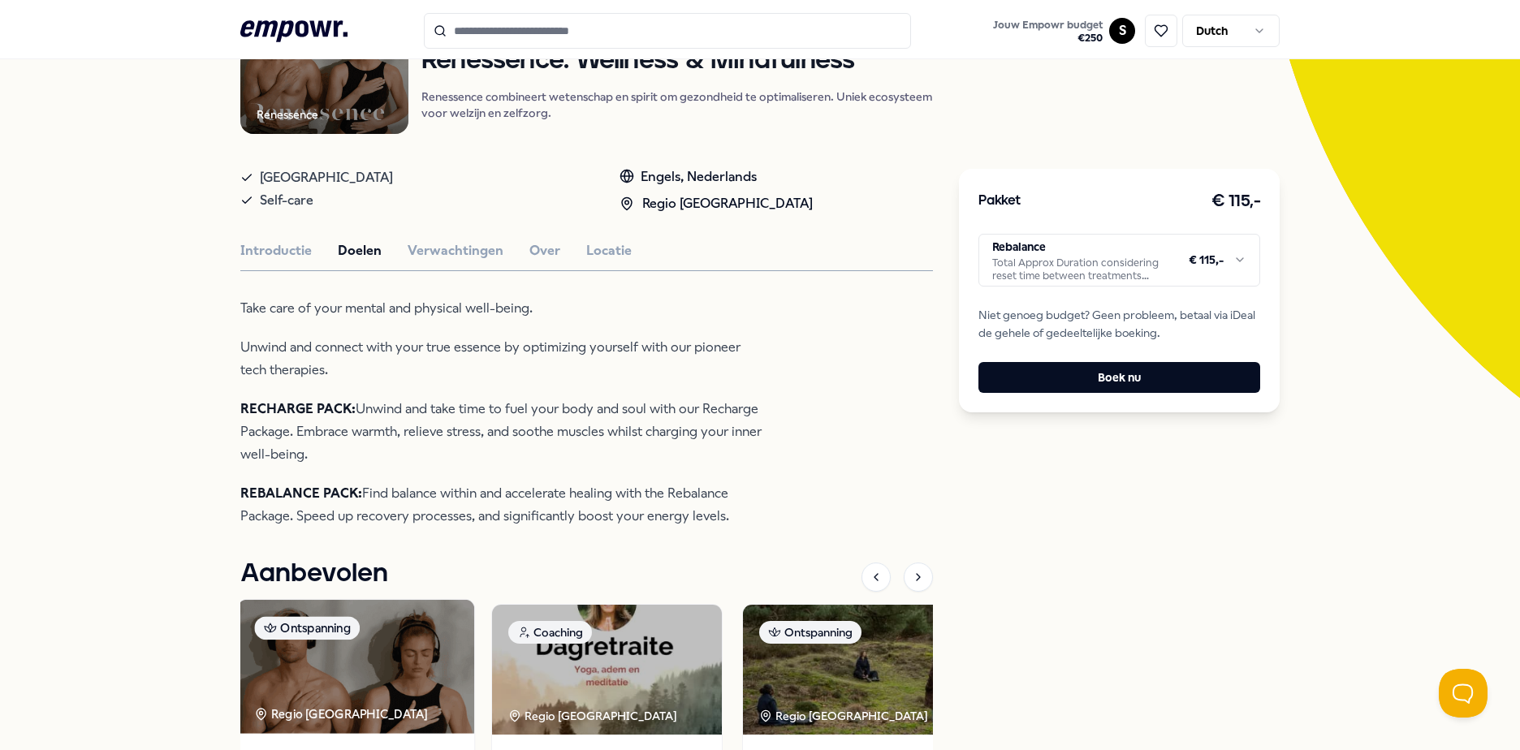
scroll to position [186, 0]
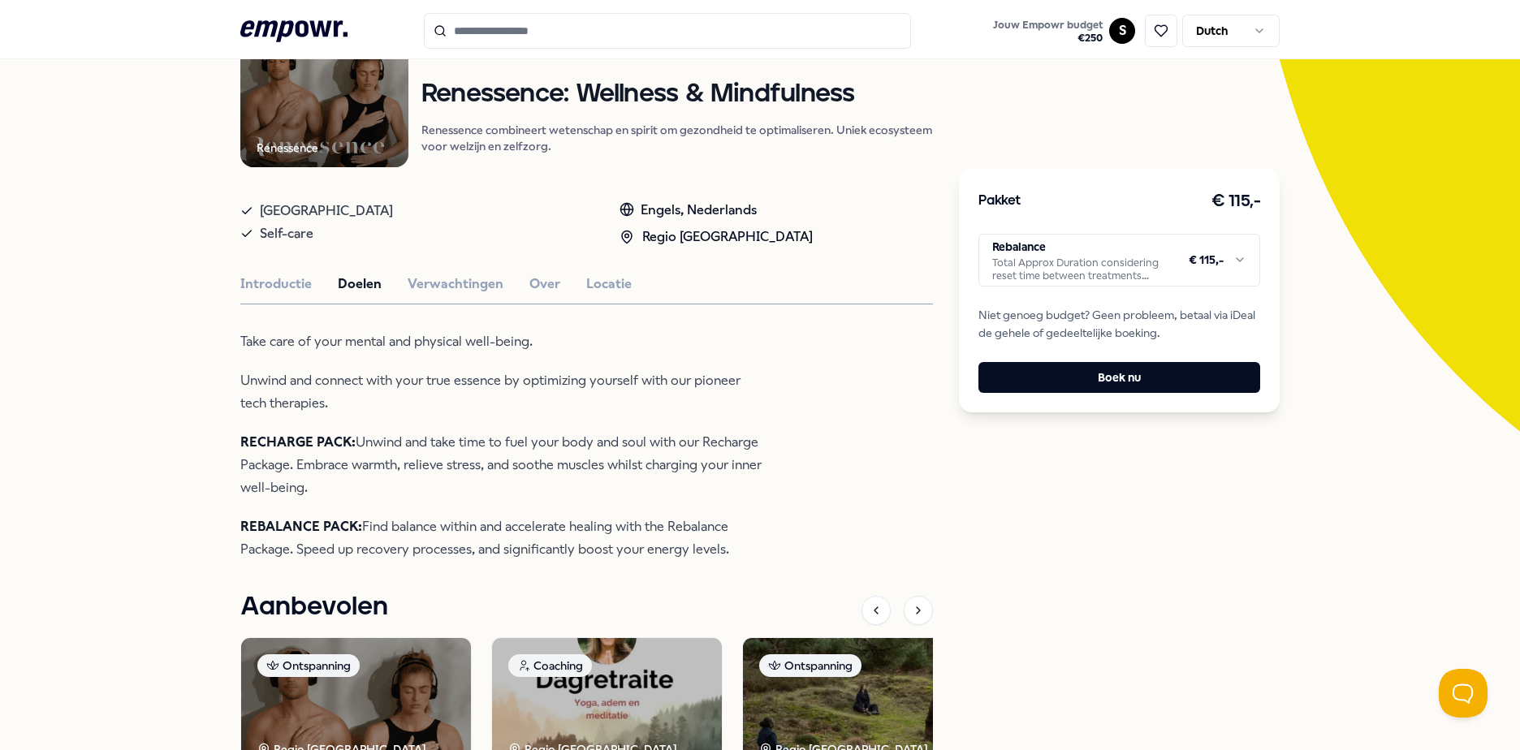
click at [494, 27] on input "Search for products, categories or subcategories" at bounding box center [667, 31] width 487 height 36
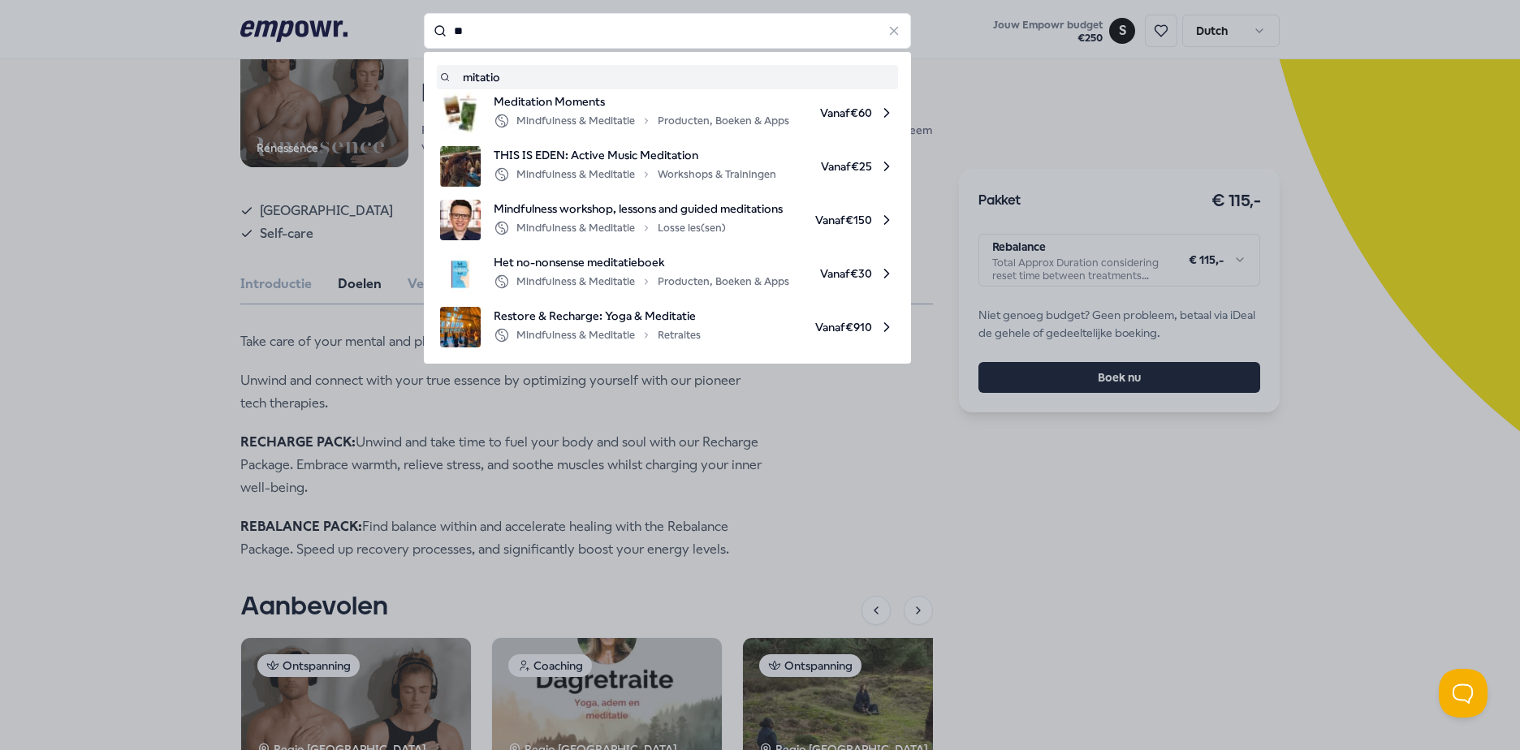
type input "*"
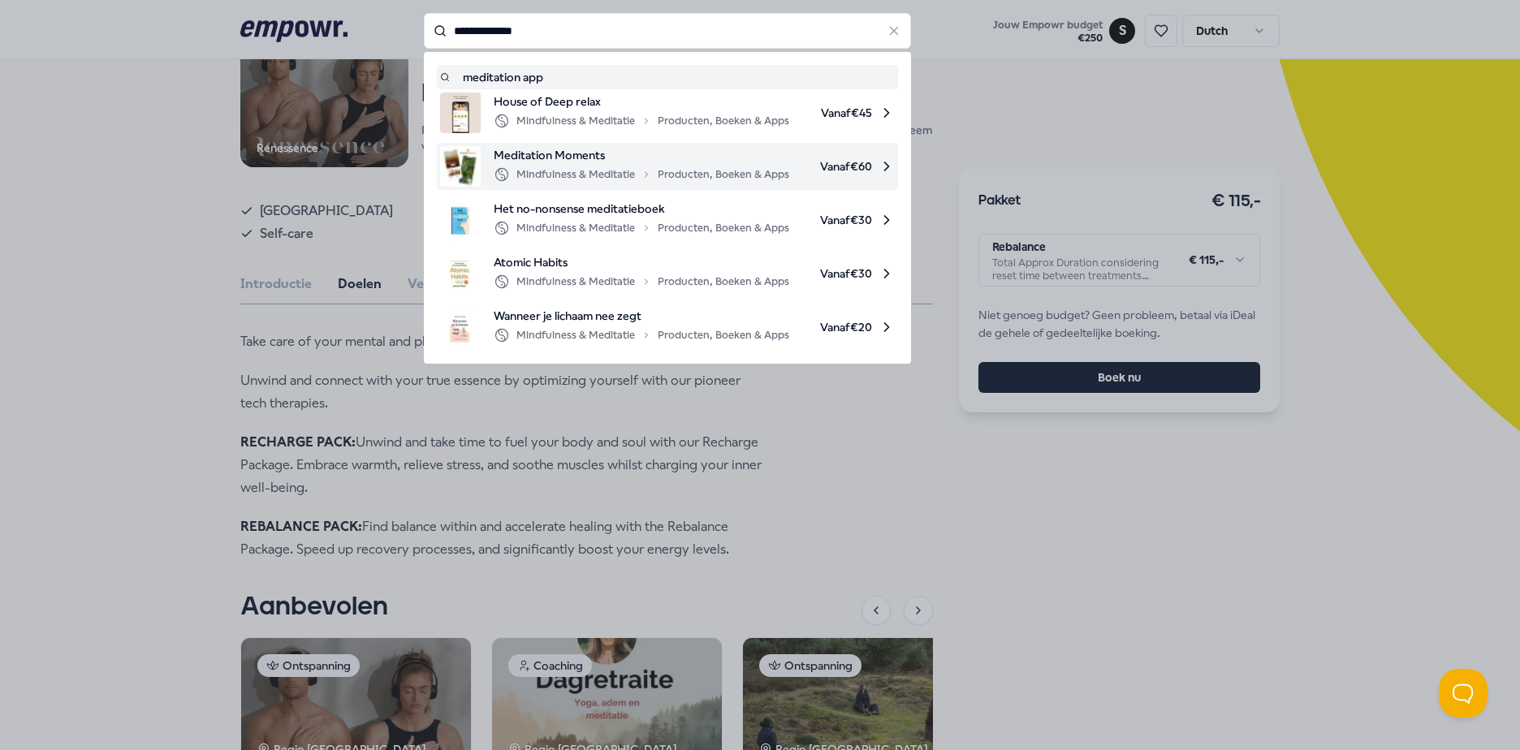
click at [574, 167] on div "Mindfulness & Meditatie Producten, Boeken & Apps" at bounding box center [642, 174] width 296 height 19
type input "**********"
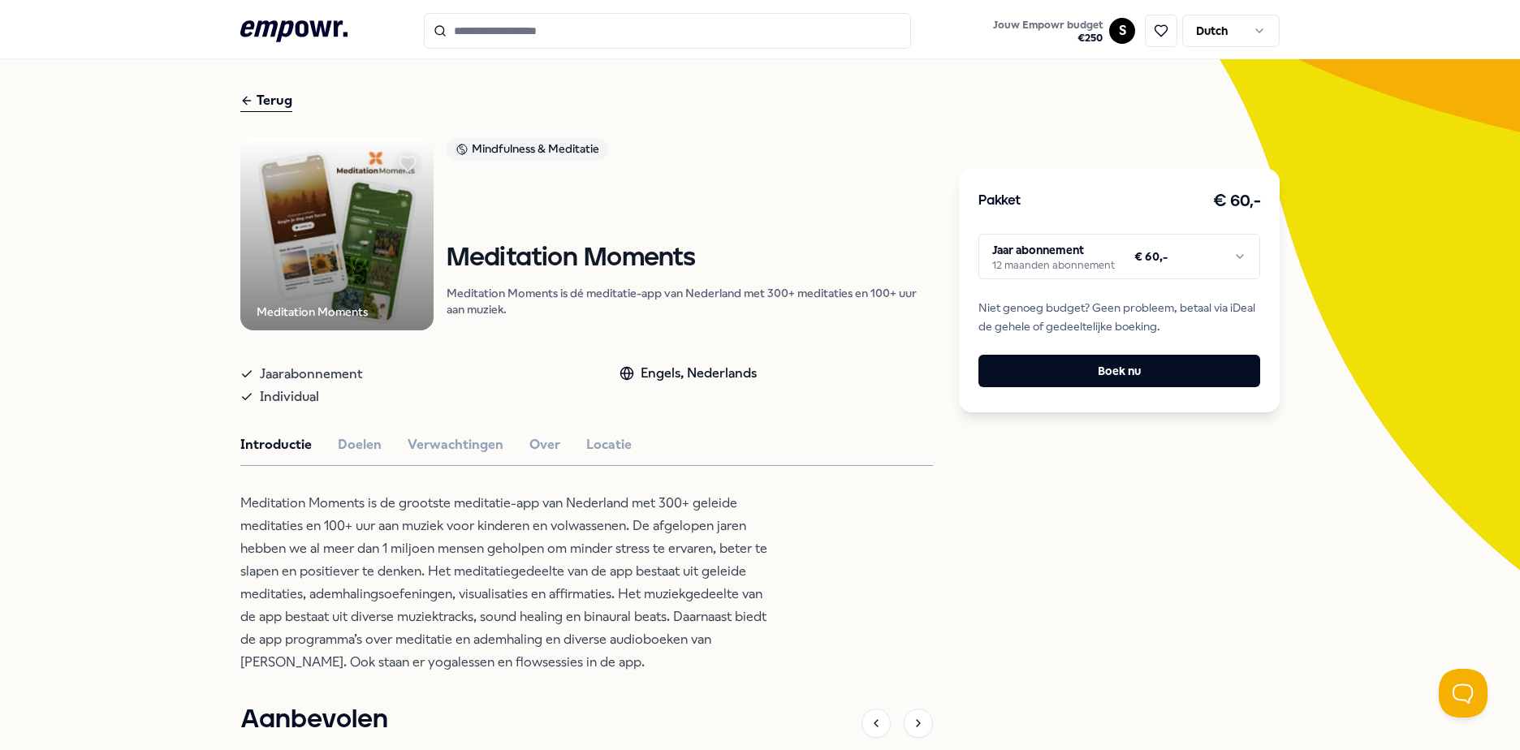
scroll to position [24, 0]
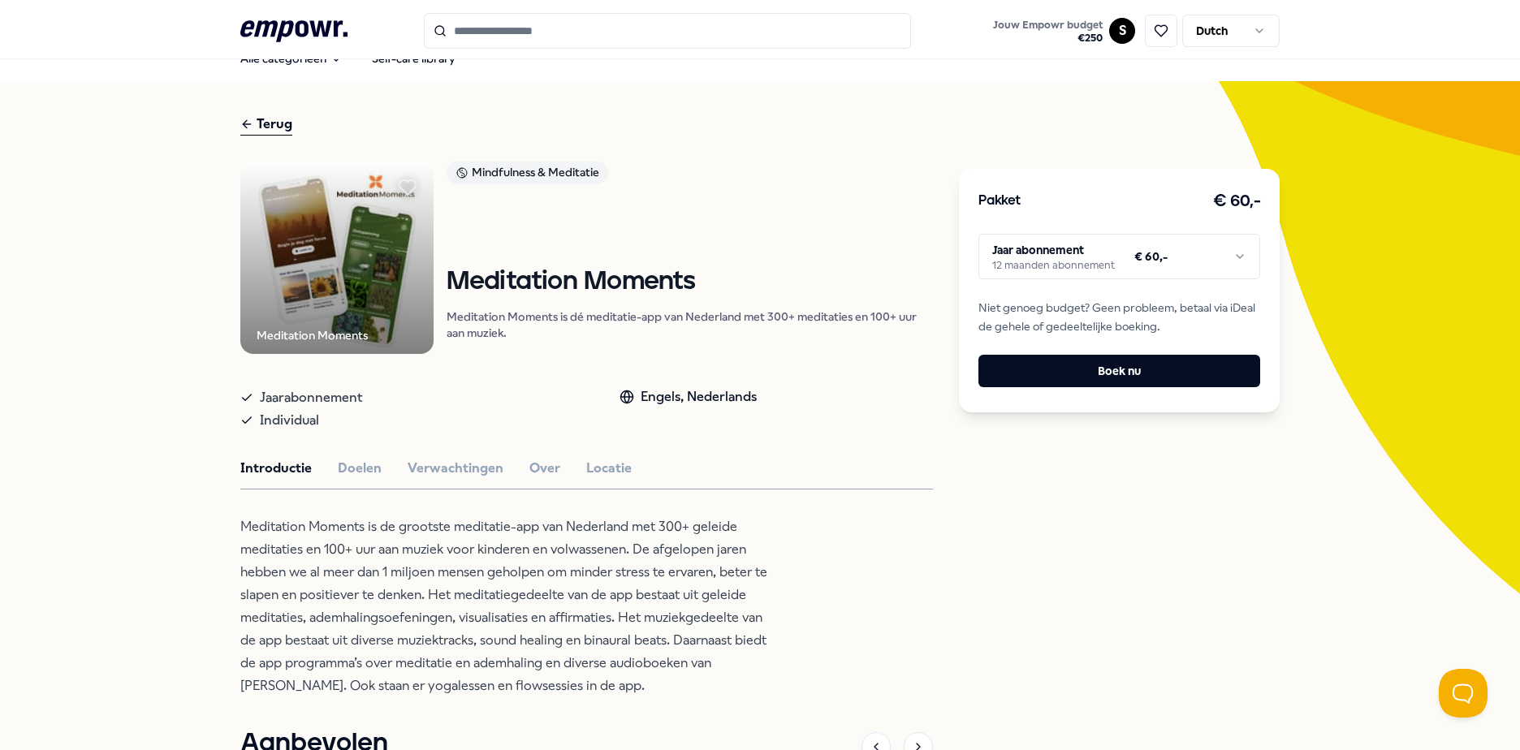
click at [590, 44] on input "Search for products, categories or subcategories" at bounding box center [667, 31] width 487 height 36
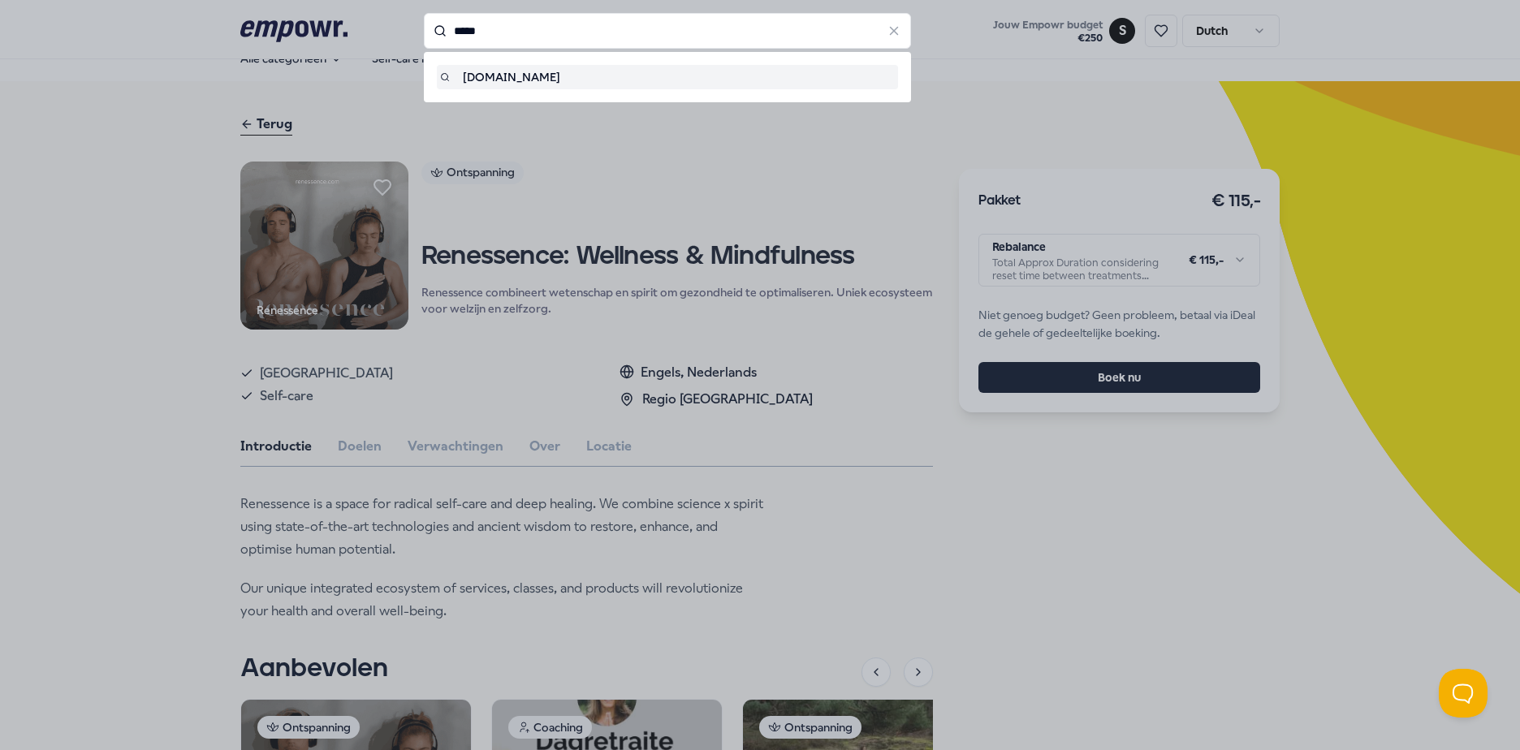
type input "*****"
